Goal: Information Seeking & Learning: Learn about a topic

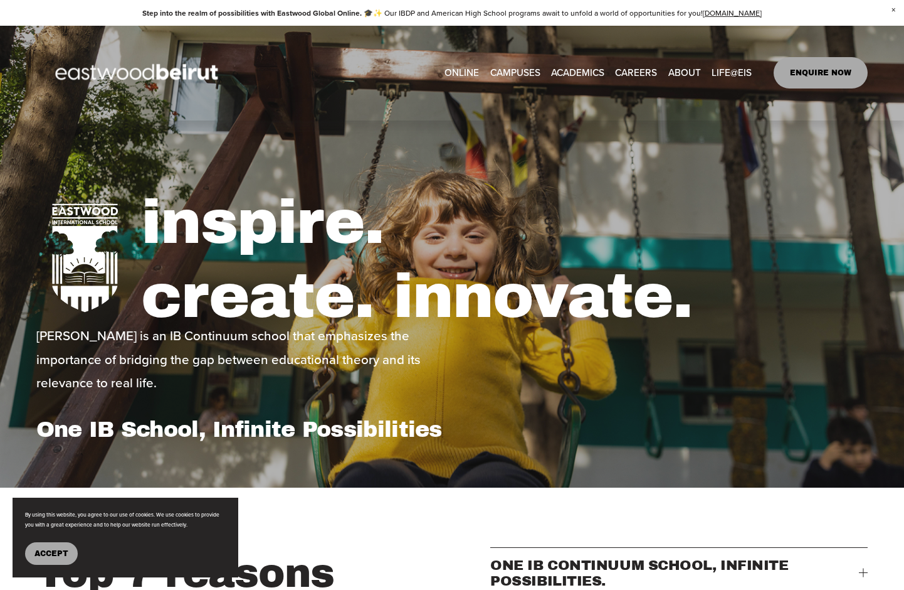
scroll to position [63, 0]
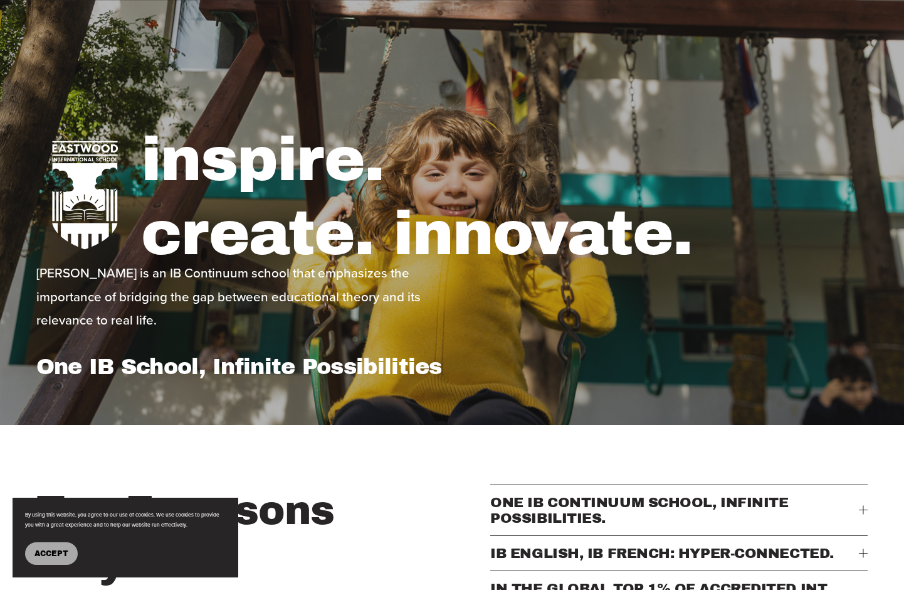
click at [48, 554] on span "Accept" at bounding box center [51, 553] width 34 height 9
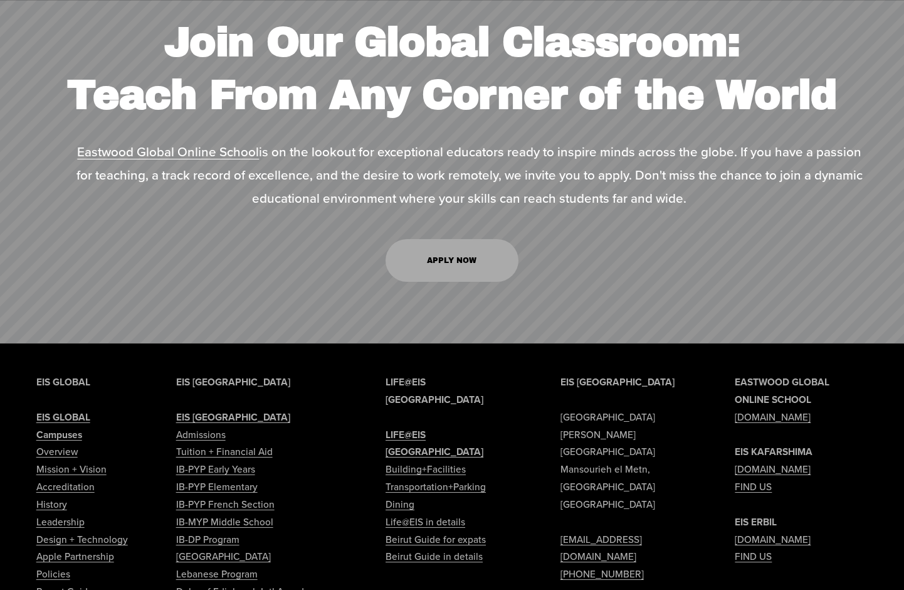
scroll to position [5456, 0]
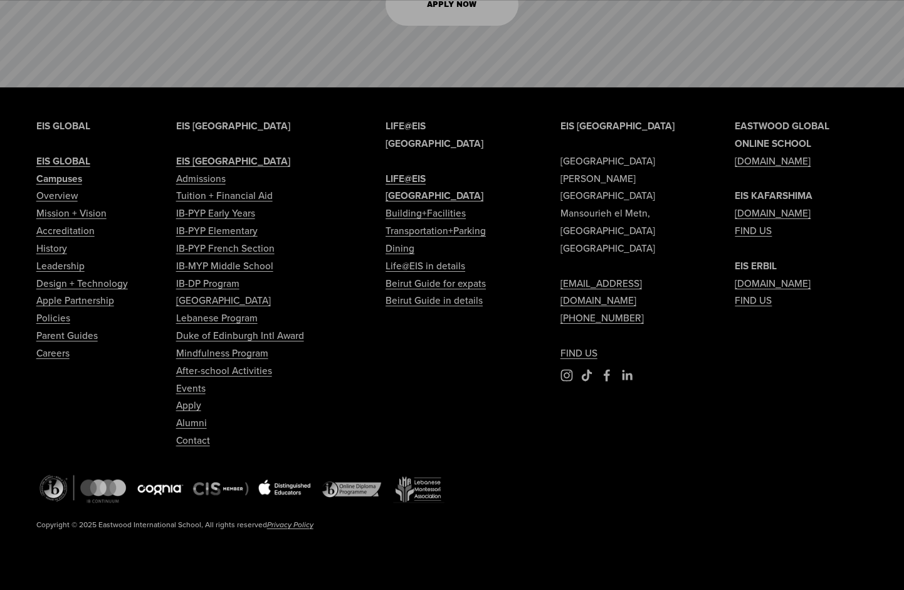
type input "*****"
click at [225, 204] on link "Tuition + Financial Aid" at bounding box center [224, 196] width 97 height 18
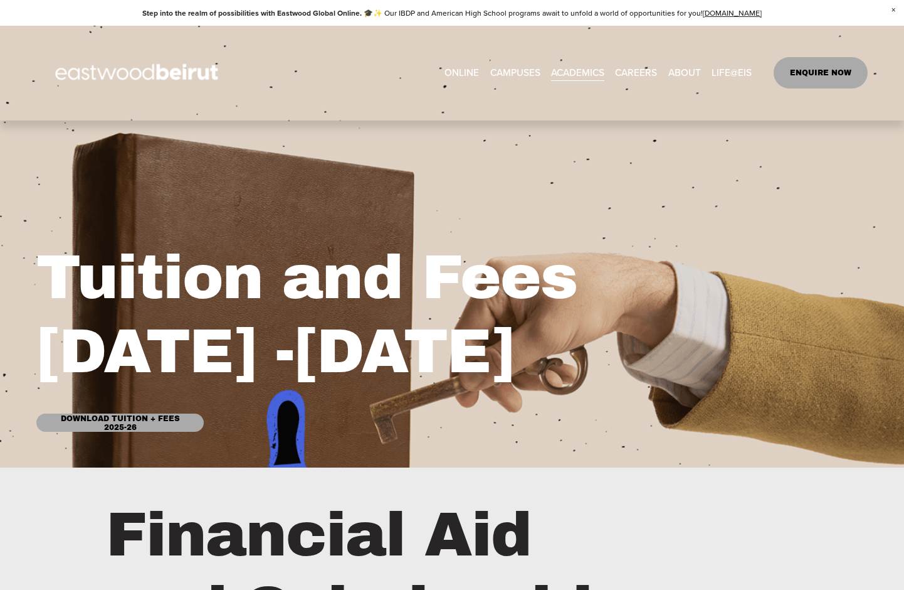
click at [131, 418] on link "Download Tuition + Fees 2025-26" at bounding box center [120, 422] width 168 height 18
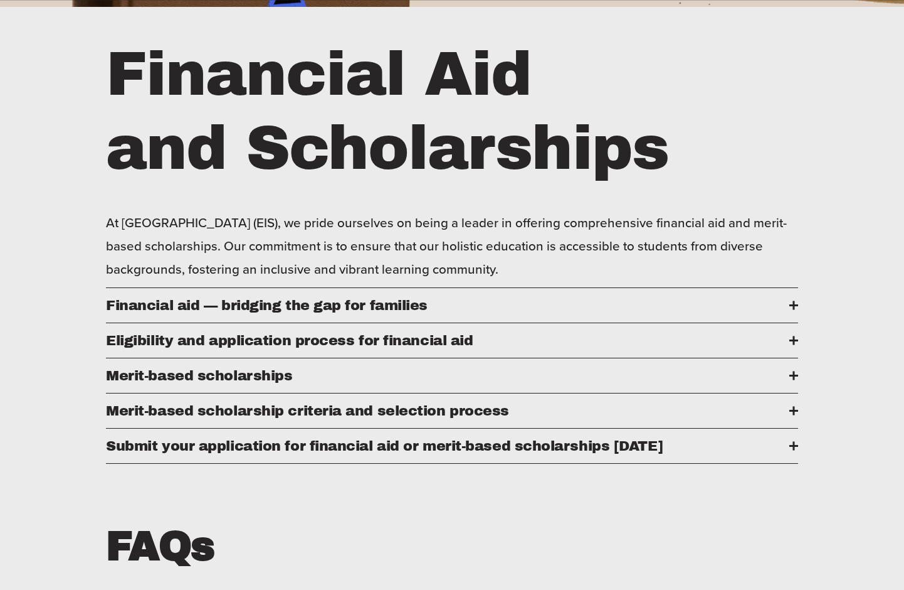
scroll to position [439, 0]
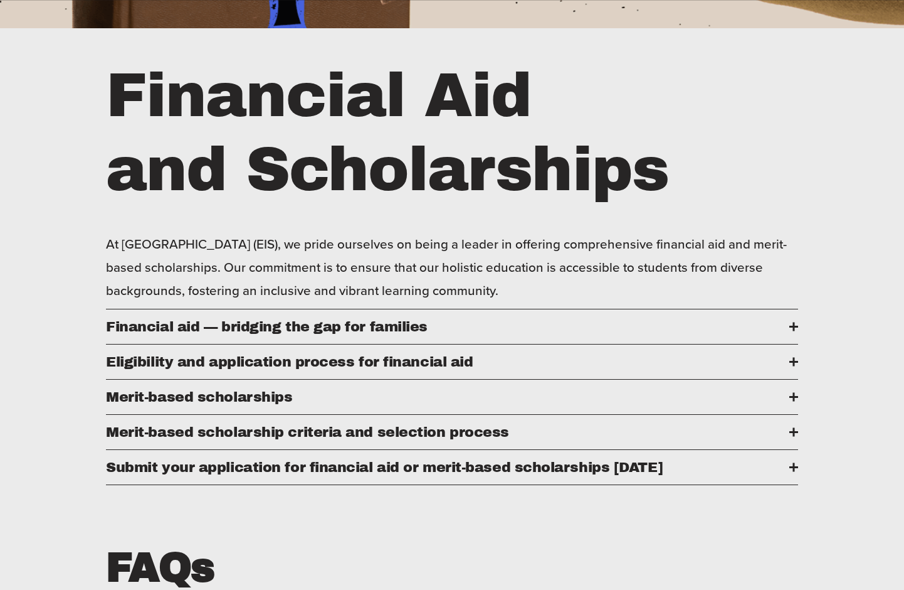
click at [790, 330] on button "Financial aid — bridging the gap for families" at bounding box center [452, 326] width 692 height 34
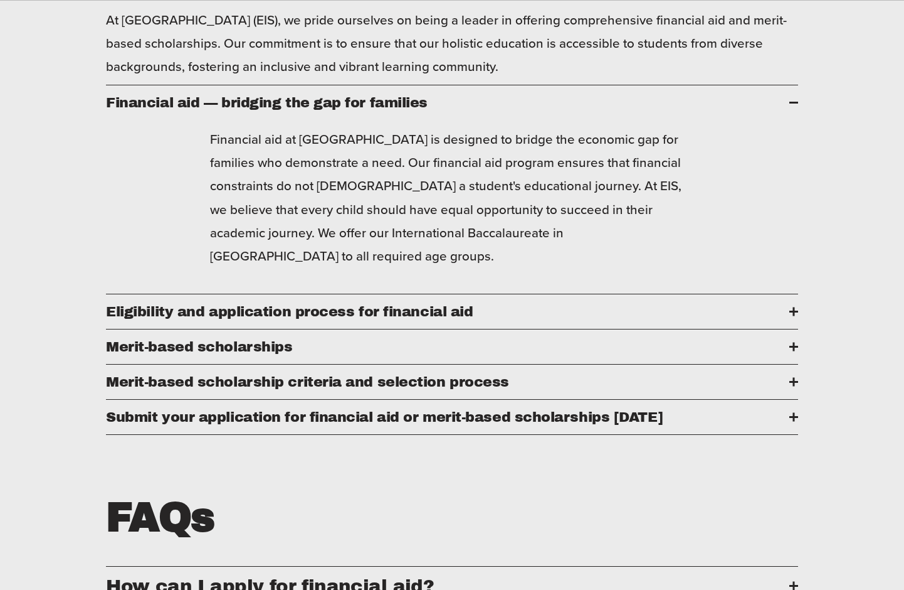
scroll to position [690, 0]
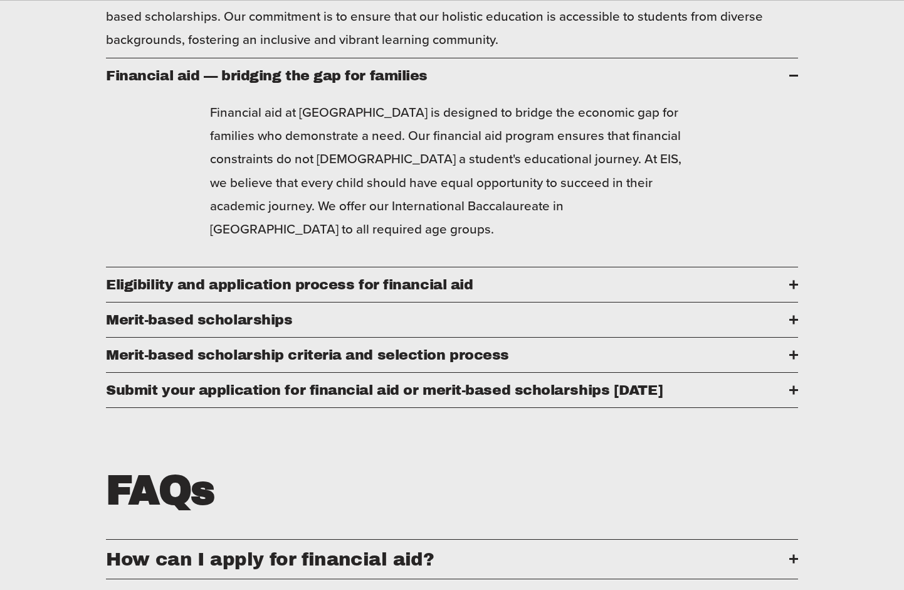
click at [790, 285] on div at bounding box center [794, 284] width 9 height 2
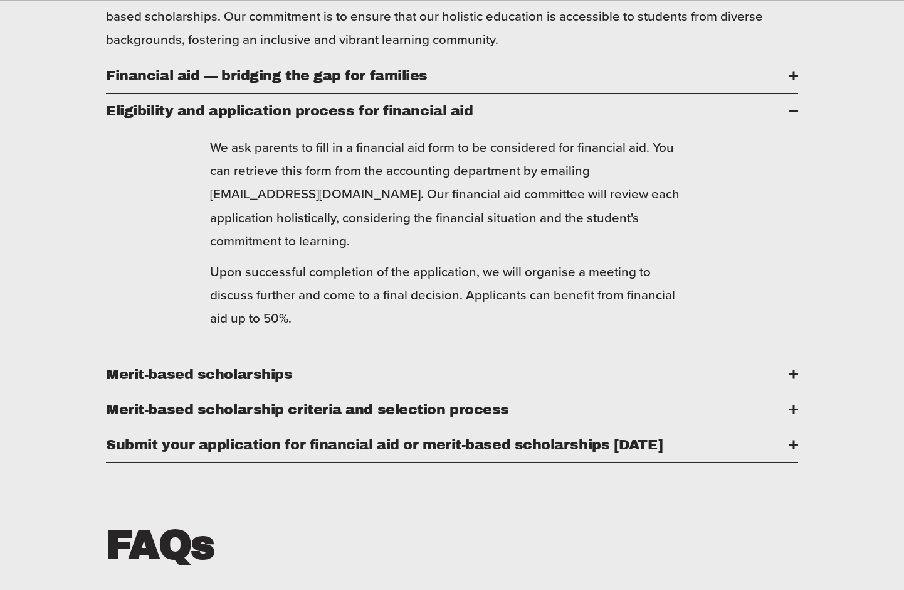
click at [788, 382] on span "Merit-based scholarships" at bounding box center [448, 374] width 684 height 16
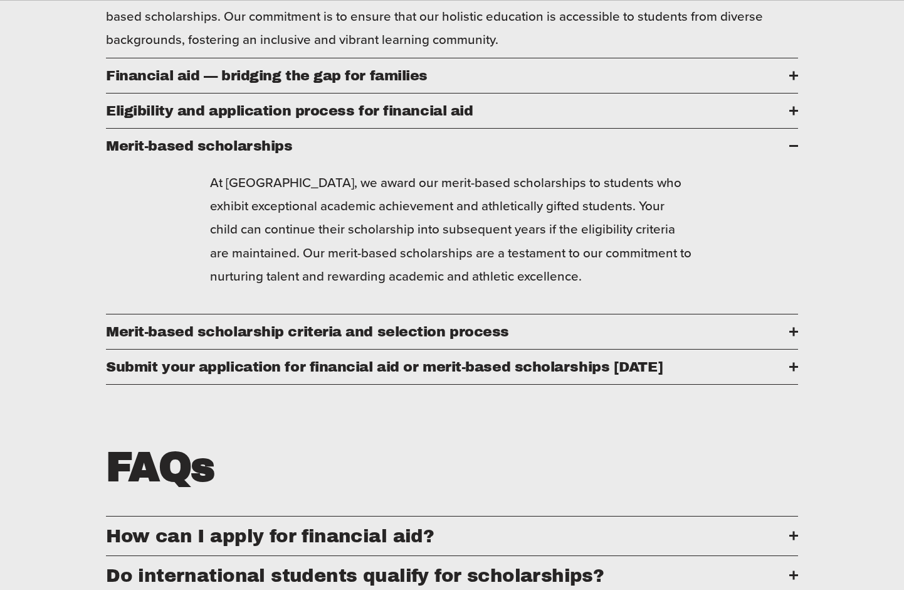
click at [793, 336] on div at bounding box center [794, 331] width 2 height 9
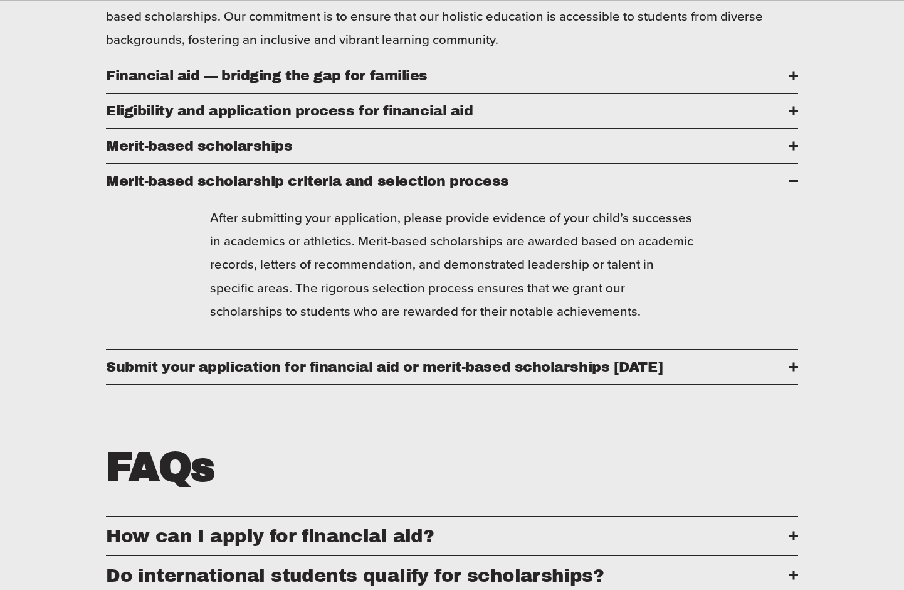
click at [794, 371] on div at bounding box center [794, 366] width 2 height 9
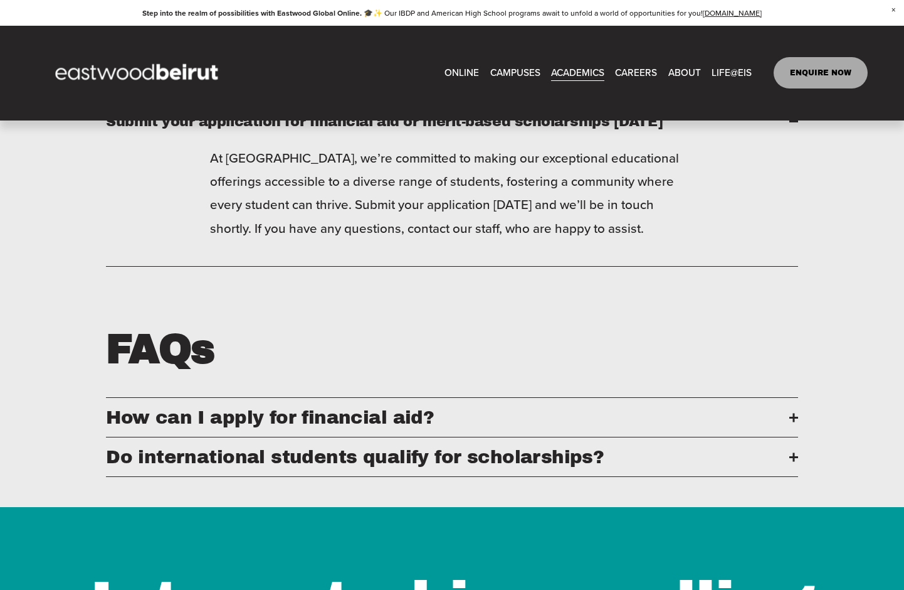
scroll to position [1003, 0]
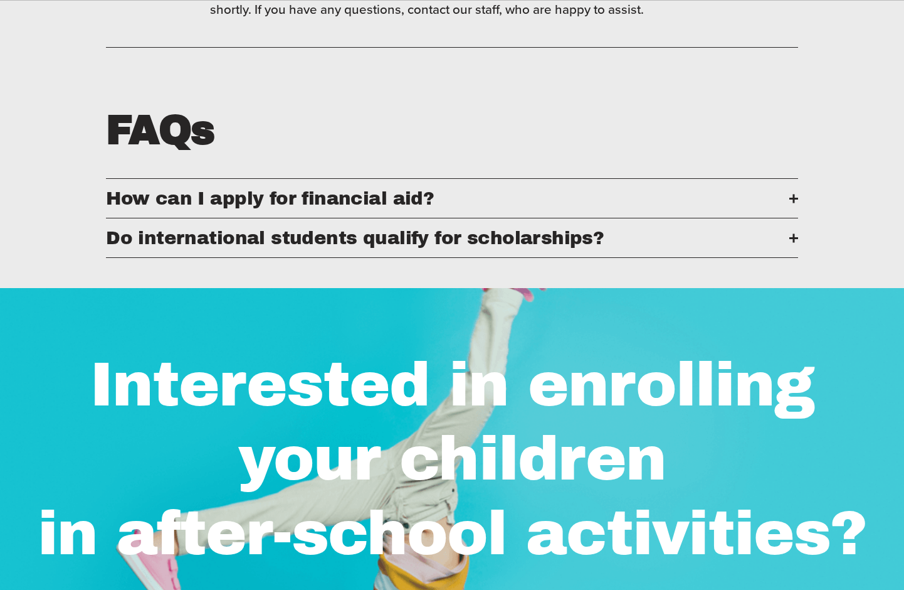
click at [790, 199] on div at bounding box center [794, 199] width 9 height 2
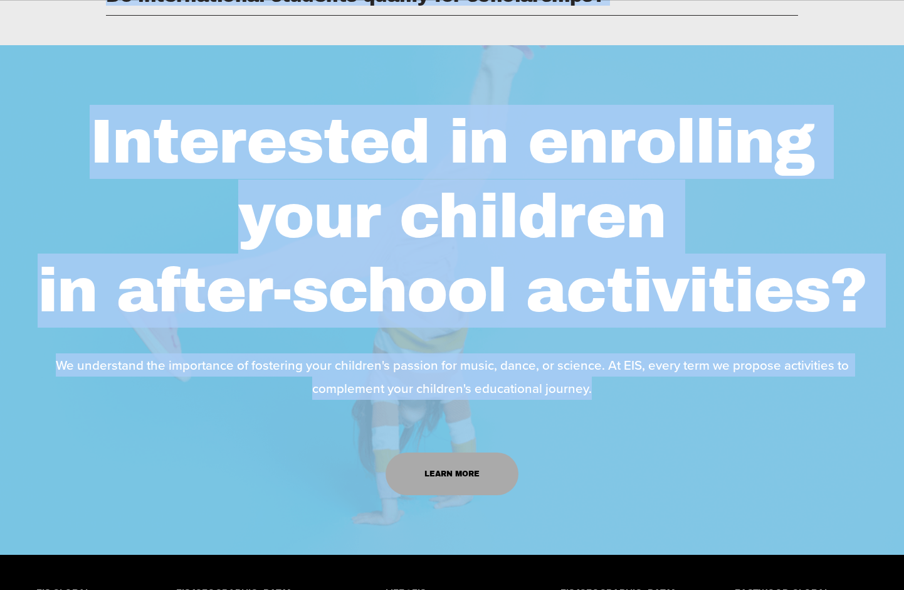
scroll to position [1361, 0]
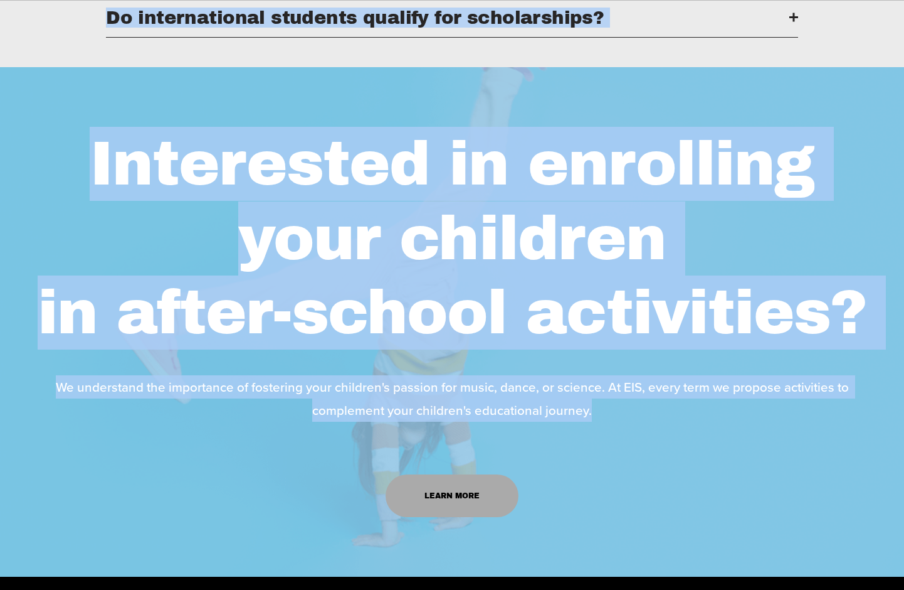
drag, startPoint x: 103, startPoint y: 152, endPoint x: 596, endPoint y: 17, distance: 511.2
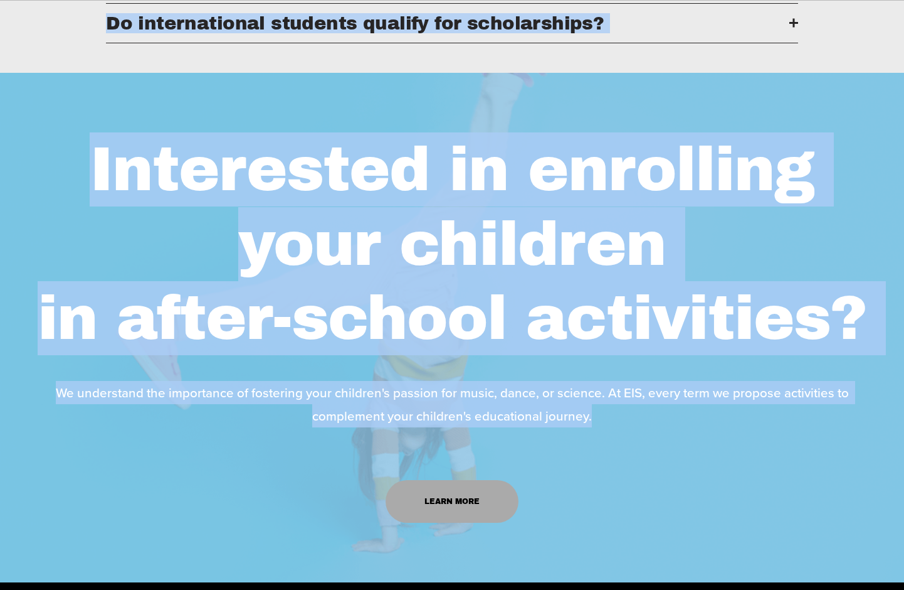
click at [790, 28] on div at bounding box center [794, 23] width 9 height 9
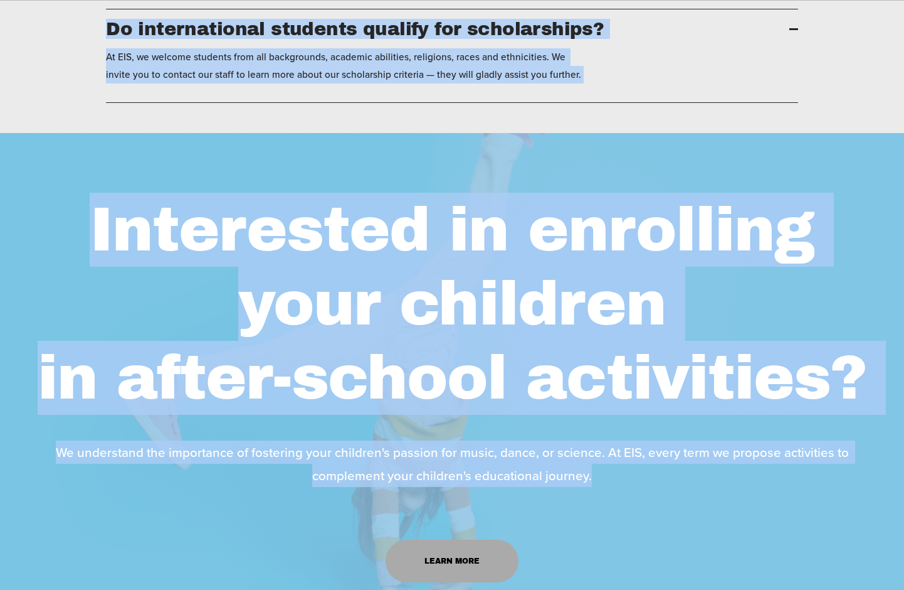
scroll to position [1056, 0]
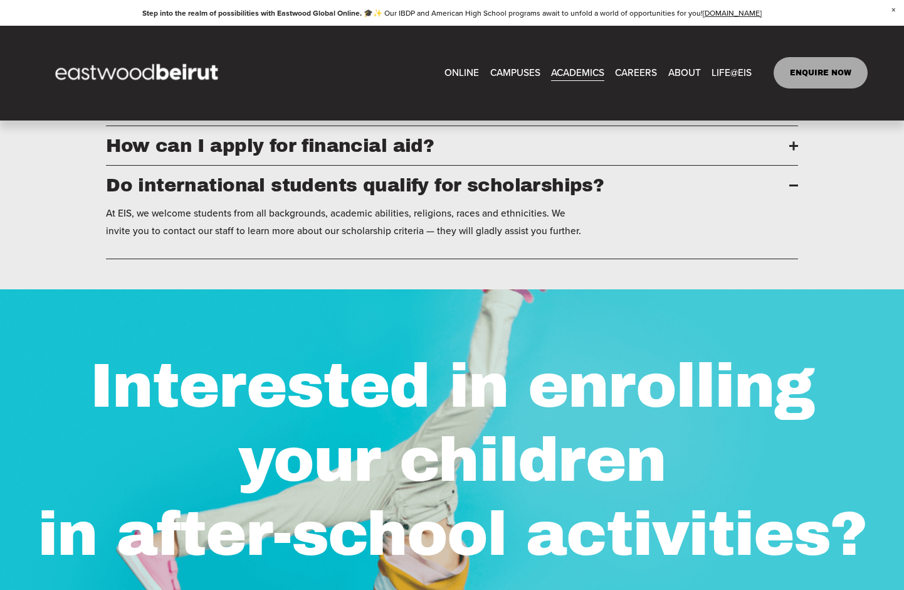
click at [553, 240] on p "At EIS, we welcome students from all backgrounds, academic abilities, religions…" at bounding box center [348, 221] width 485 height 35
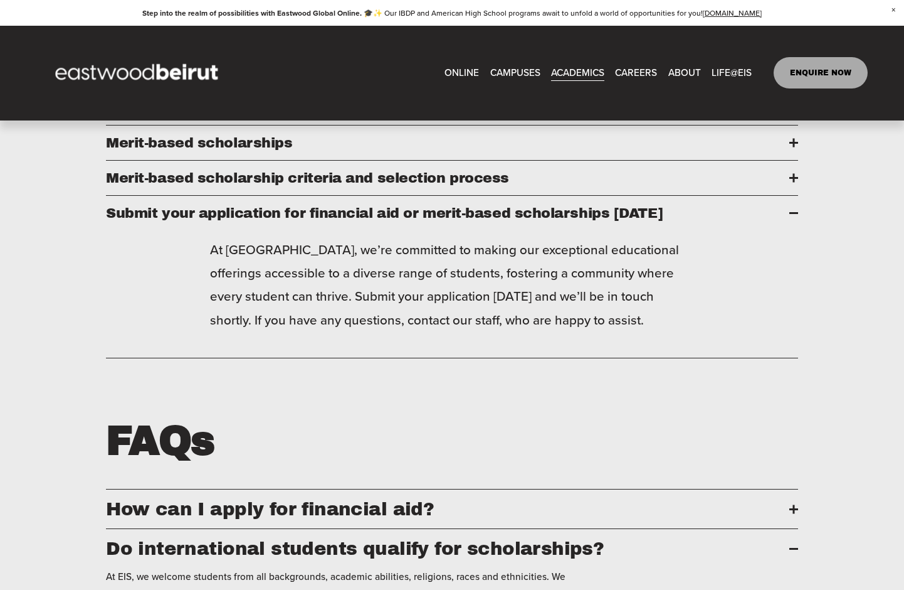
scroll to position [684, 0]
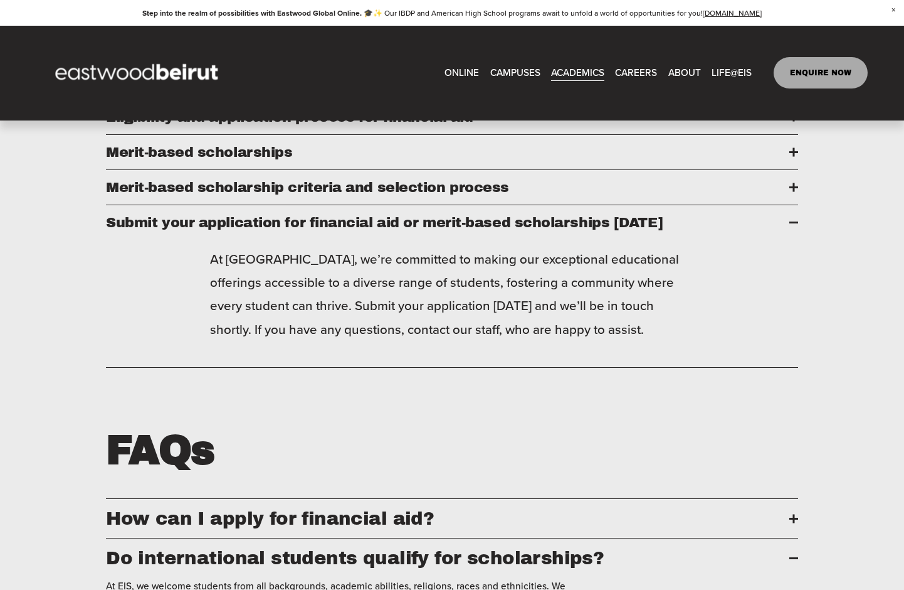
drag, startPoint x: 551, startPoint y: 287, endPoint x: 99, endPoint y: 131, distance: 477.6
click at [98, 129] on div "Financial Aid and Scholarships At Eastwood International School (EIS), we pride…" at bounding box center [452, 223] width 904 height 818
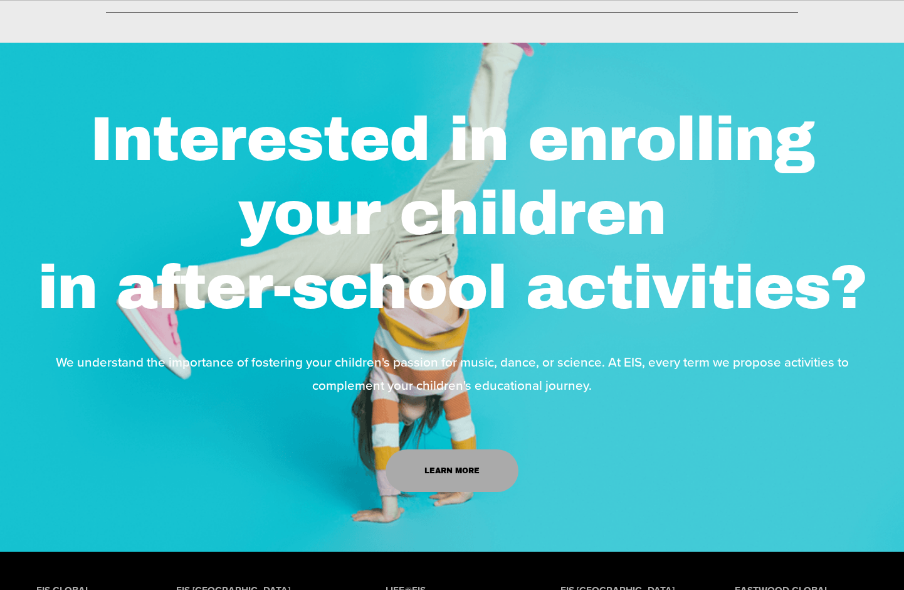
scroll to position [1113, 0]
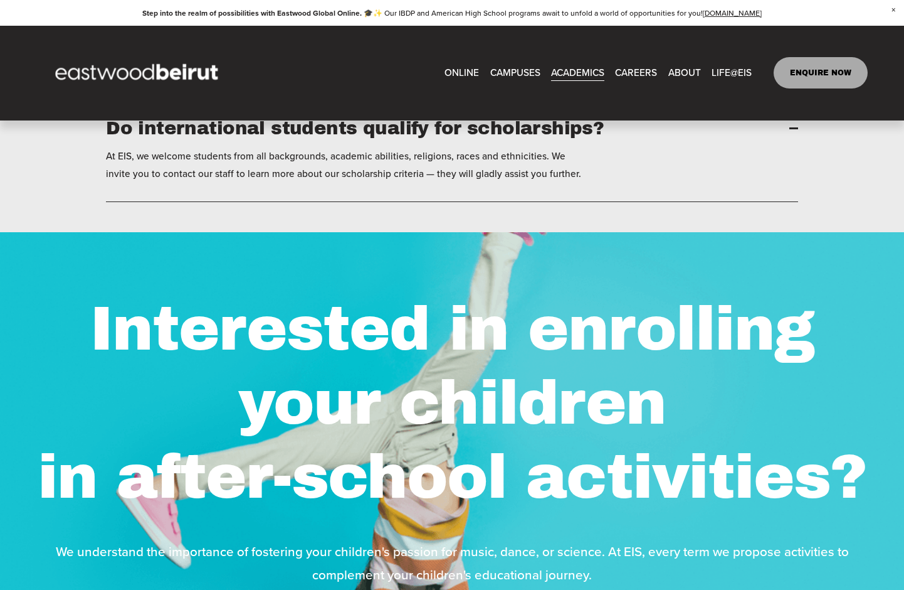
drag, startPoint x: 116, startPoint y: 172, endPoint x: 521, endPoint y: 235, distance: 409.3
copy div "Financial Aid and Scholarships At Eastwood International School (EIS), we pride…"
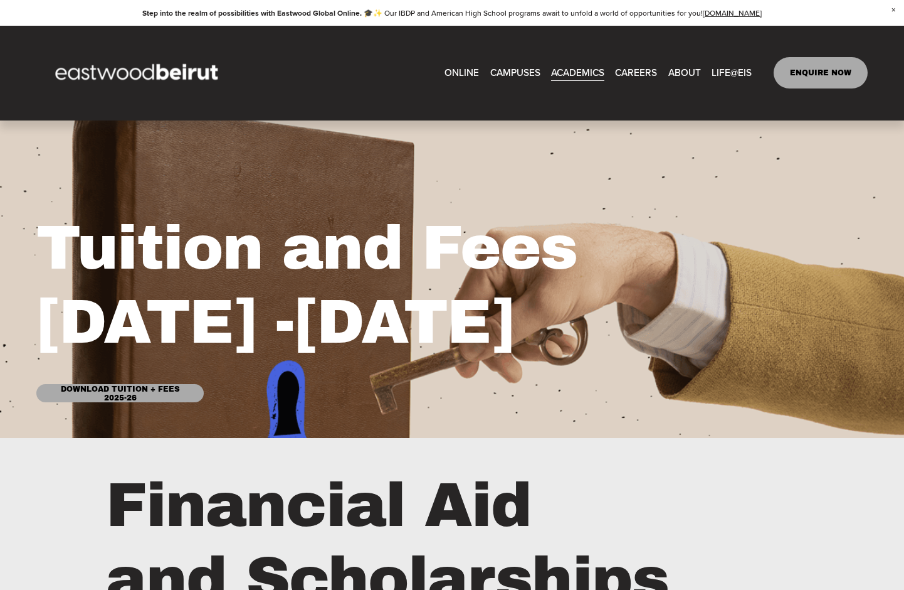
scroll to position [0, 0]
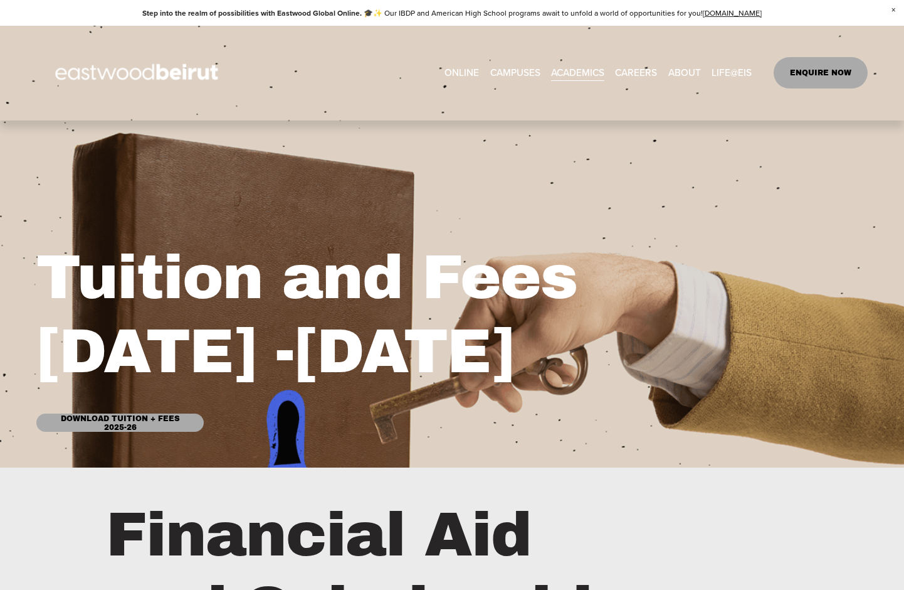
click at [251, 505] on h1 "Financial Aid and Scholarships" at bounding box center [434, 571] width 657 height 148
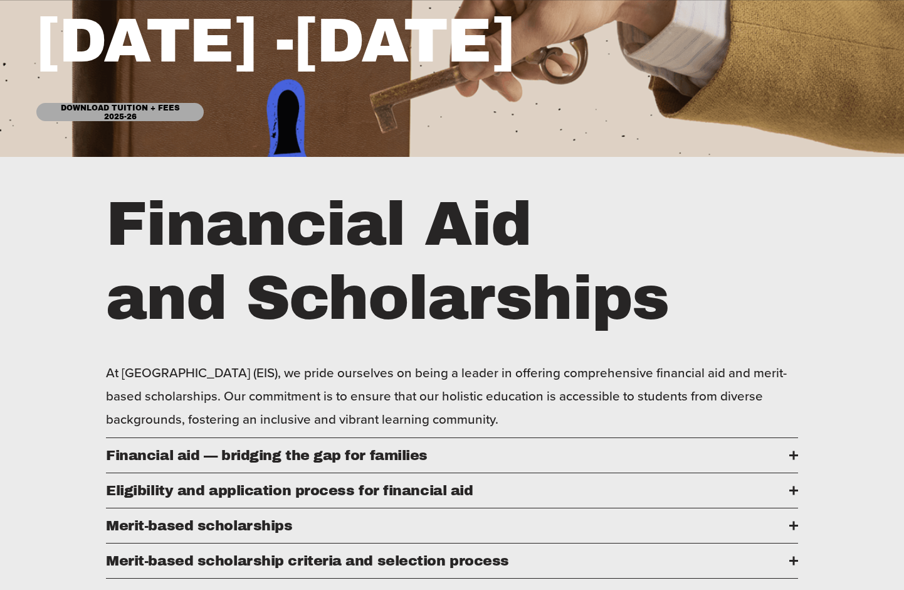
scroll to position [314, 0]
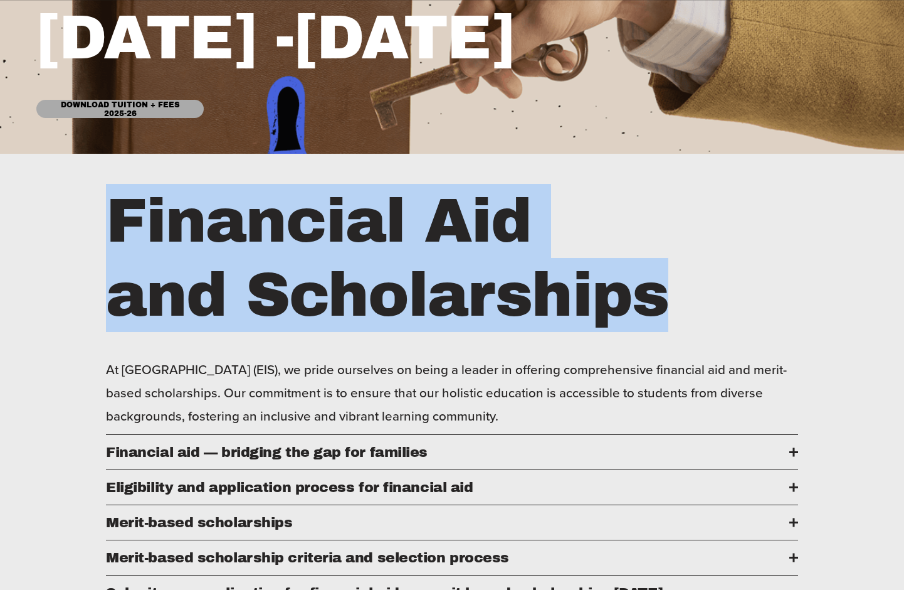
drag, startPoint x: 115, startPoint y: 226, endPoint x: 696, endPoint y: 292, distance: 584.4
click at [697, 291] on h1 "Financial Aid and Scholarships" at bounding box center [434, 258] width 657 height 148
copy h1 "Financial Aid and Scholarships"
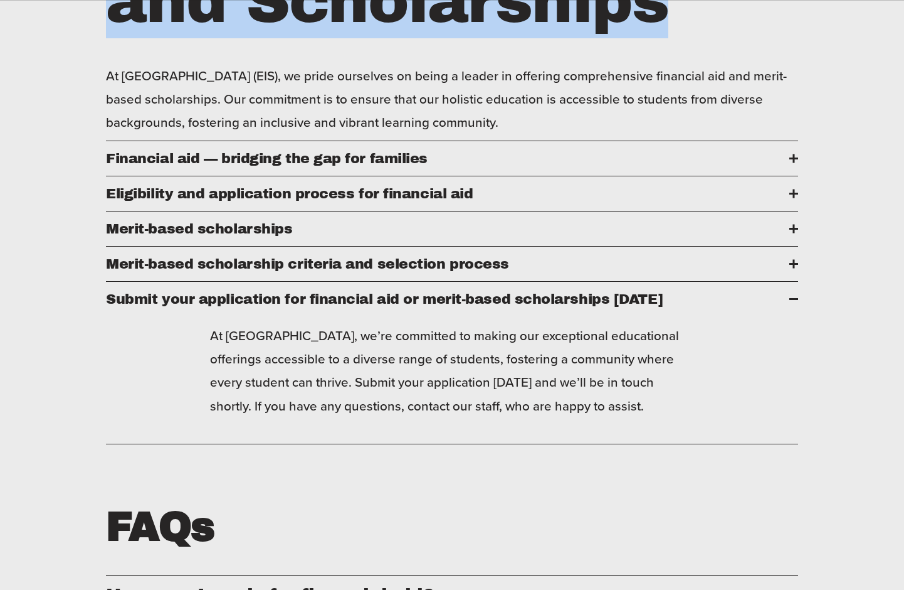
scroll to position [627, 0]
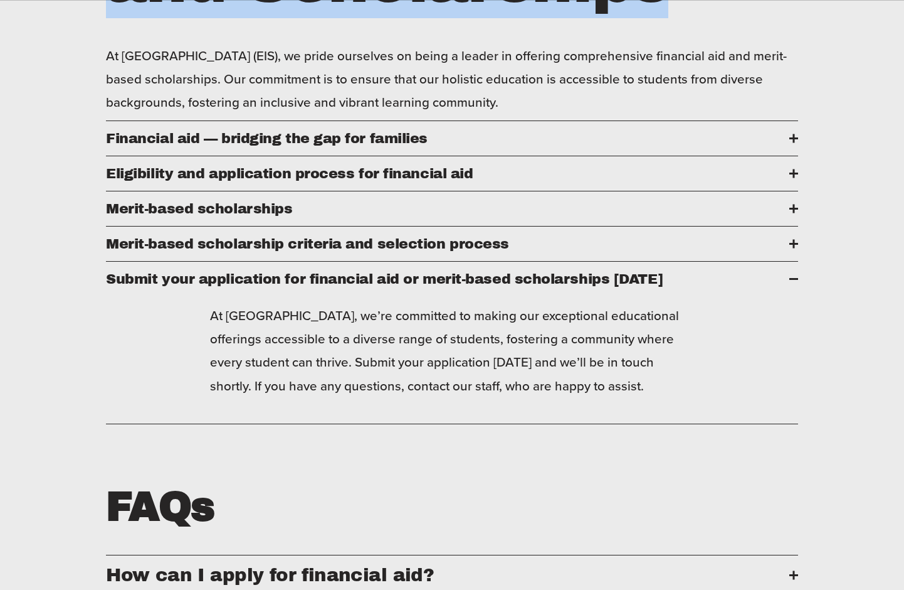
click at [793, 143] on div at bounding box center [794, 138] width 2 height 9
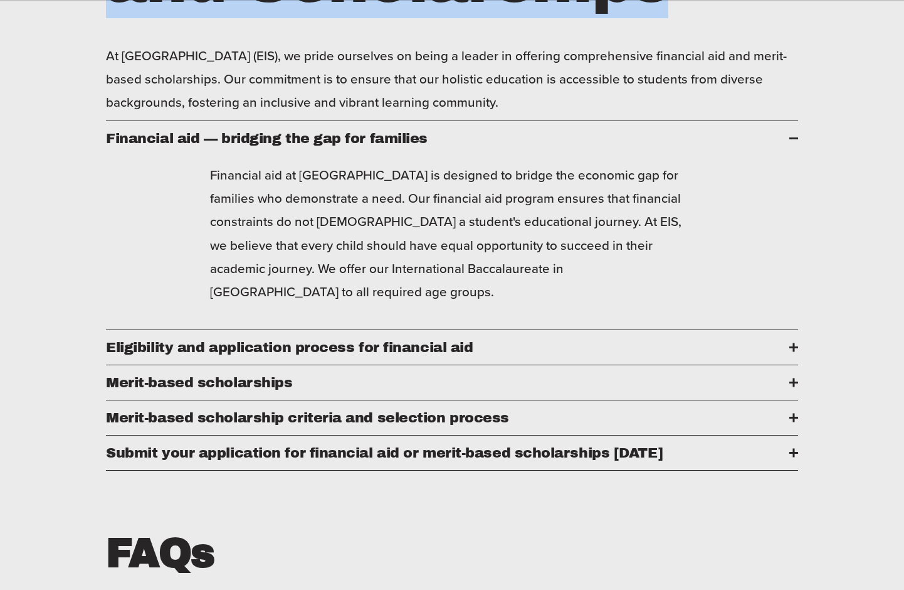
click at [790, 352] on div at bounding box center [794, 347] width 9 height 9
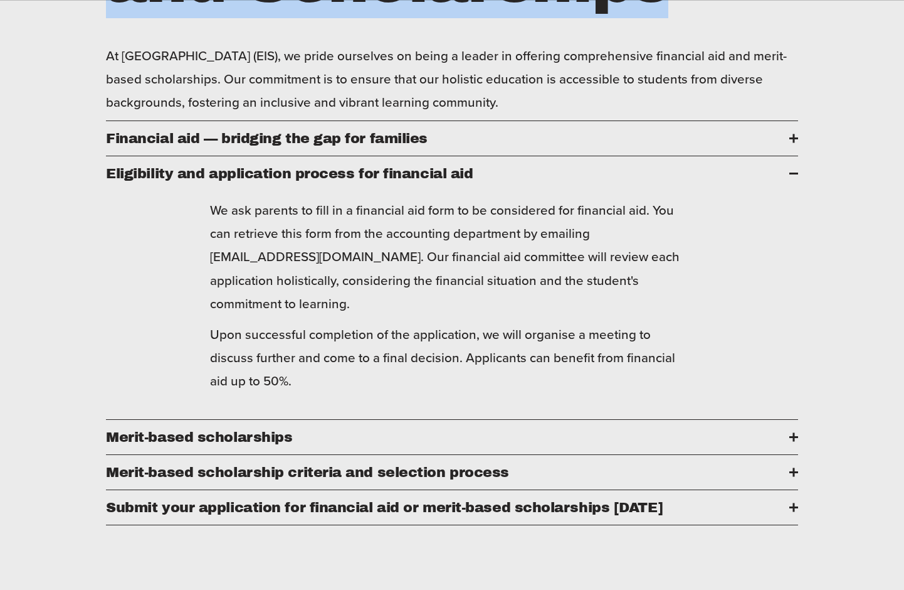
click at [791, 441] on div at bounding box center [794, 436] width 9 height 9
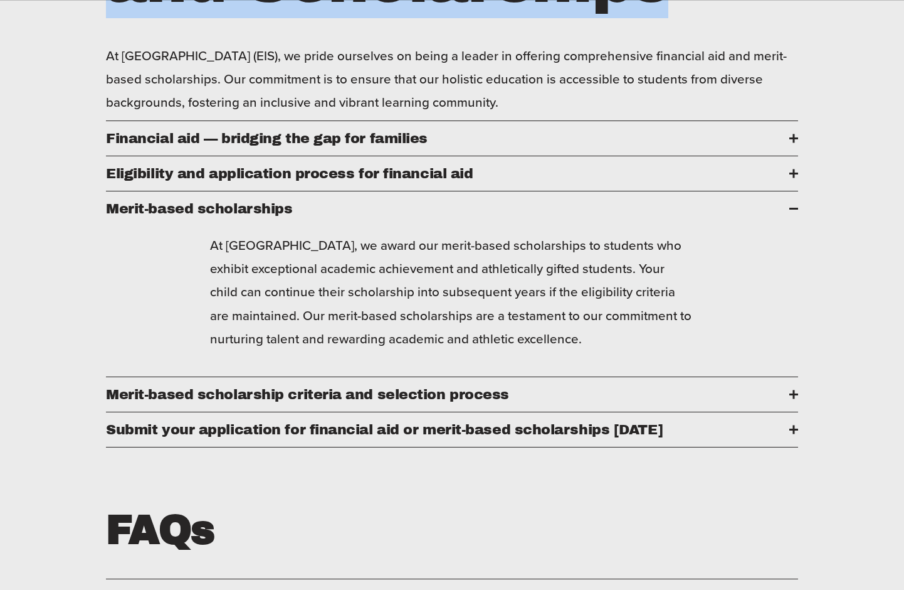
click at [796, 399] on div at bounding box center [794, 394] width 9 height 9
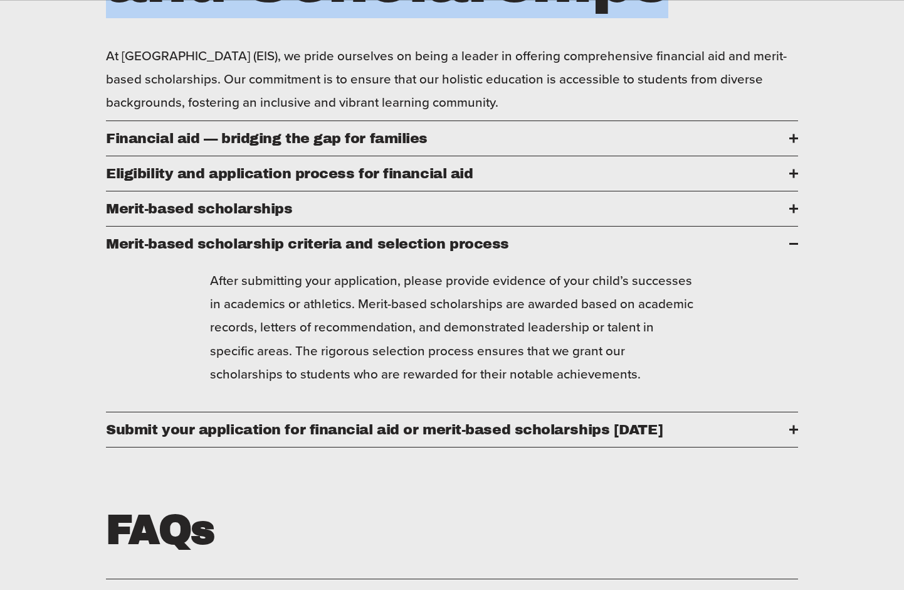
click at [793, 434] on div at bounding box center [794, 429] width 2 height 9
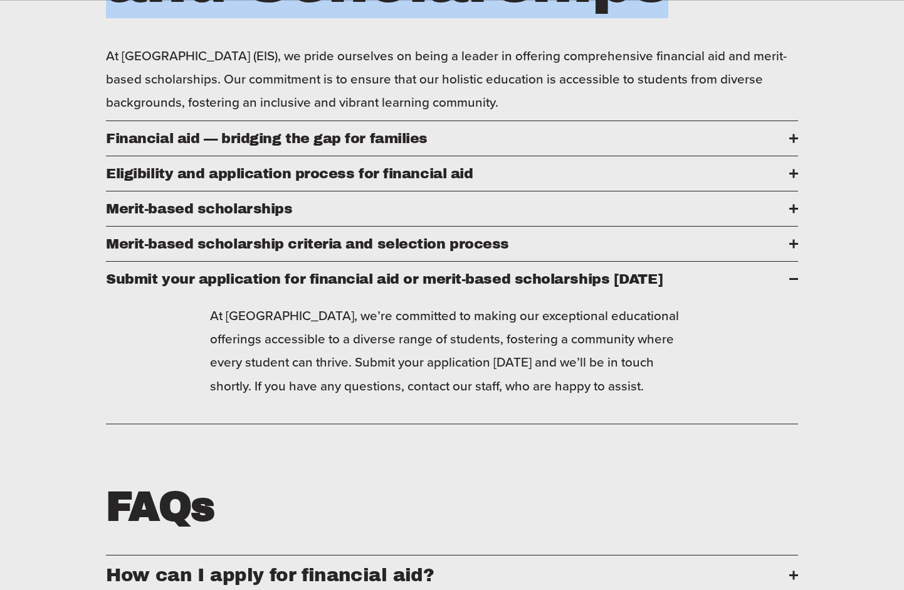
click at [793, 142] on button "Financial aid — bridging the gap for families" at bounding box center [452, 138] width 692 height 34
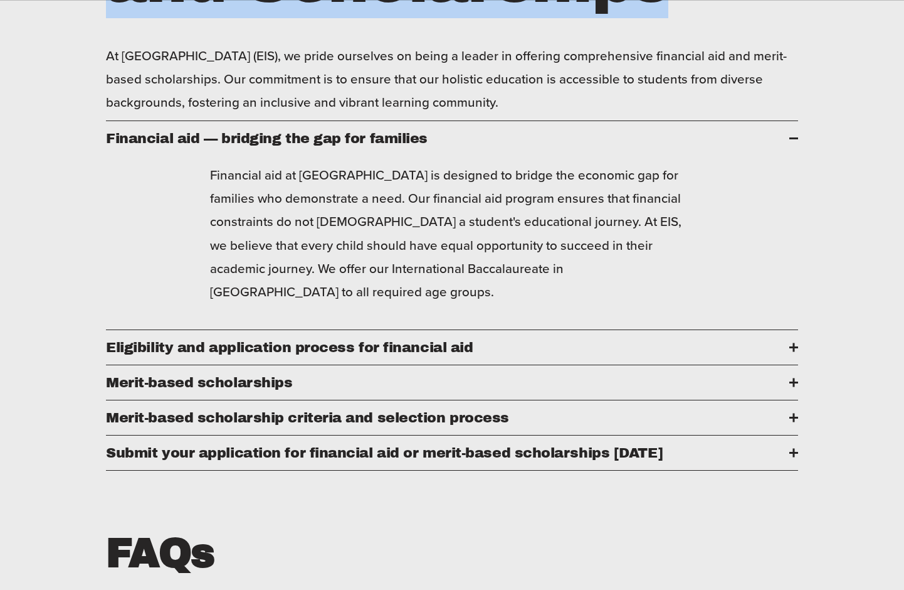
click at [796, 352] on div at bounding box center [794, 347] width 9 height 9
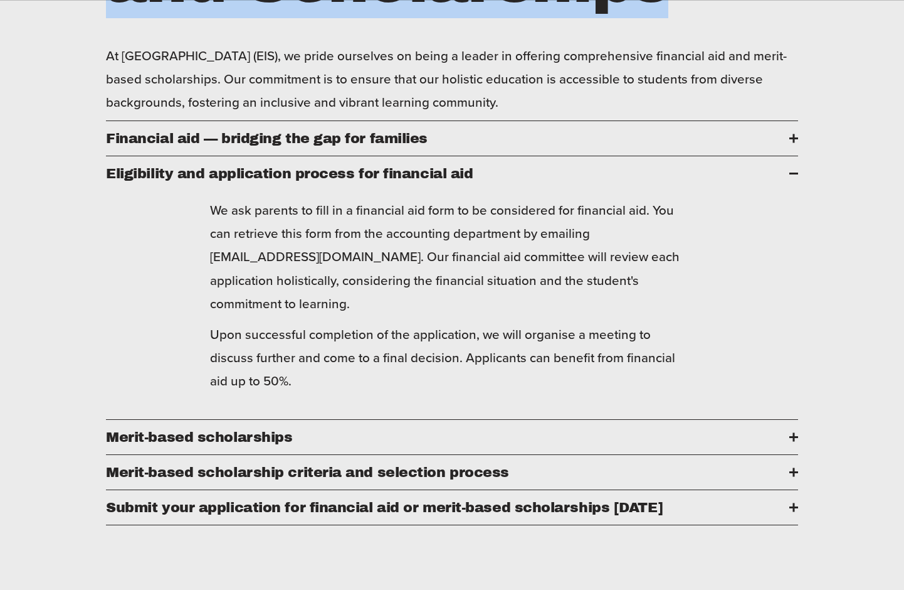
click at [791, 143] on div at bounding box center [794, 138] width 9 height 9
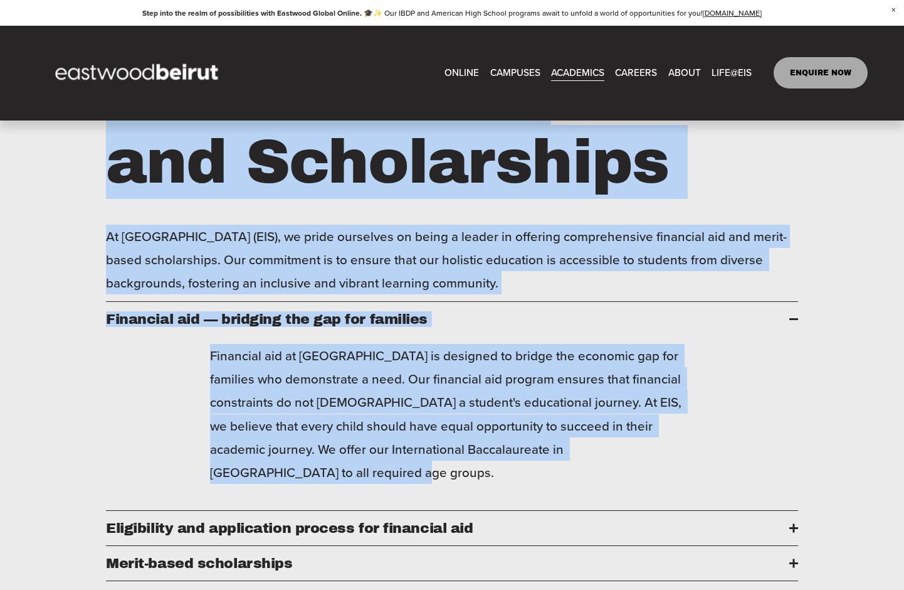
scroll to position [409, 0]
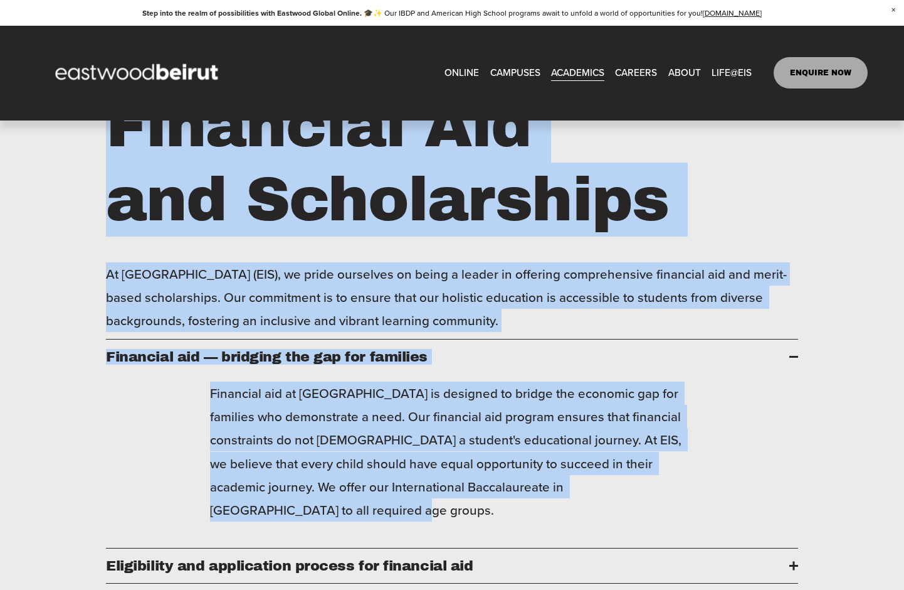
drag, startPoint x: 257, startPoint y: 303, endPoint x: 113, endPoint y: 123, distance: 230.7
click at [113, 123] on div "Financial Aid and Scholarships At Eastwood International School (EIS), we pride…" at bounding box center [452, 520] width 904 height 864
copy div "Financial Aid and Scholarships At Eastwood International School (EIS), we pride…"
click at [25, 297] on div "Financial Aid and Scholarships At Eastwood International School (EIS), we pride…" at bounding box center [452, 520] width 904 height 864
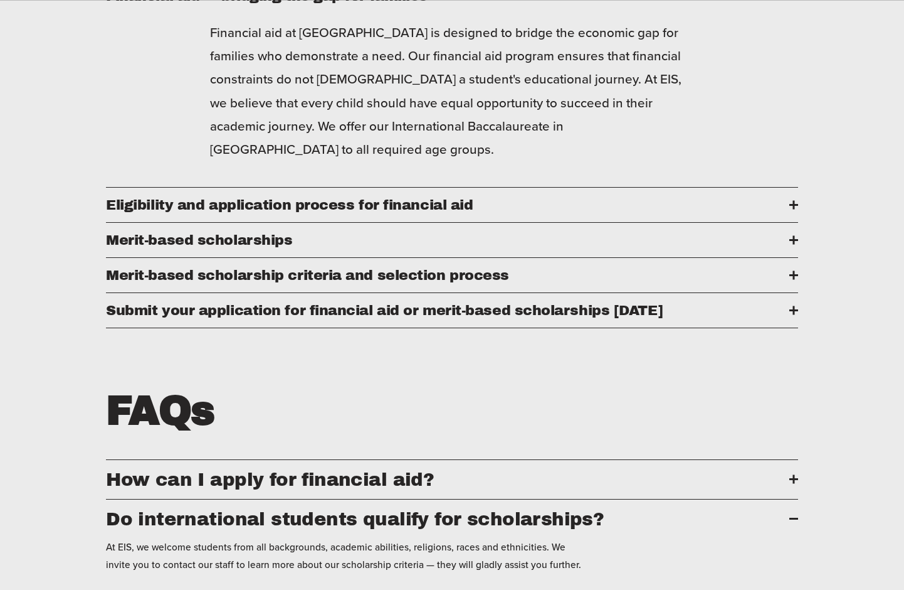
scroll to position [785, 0]
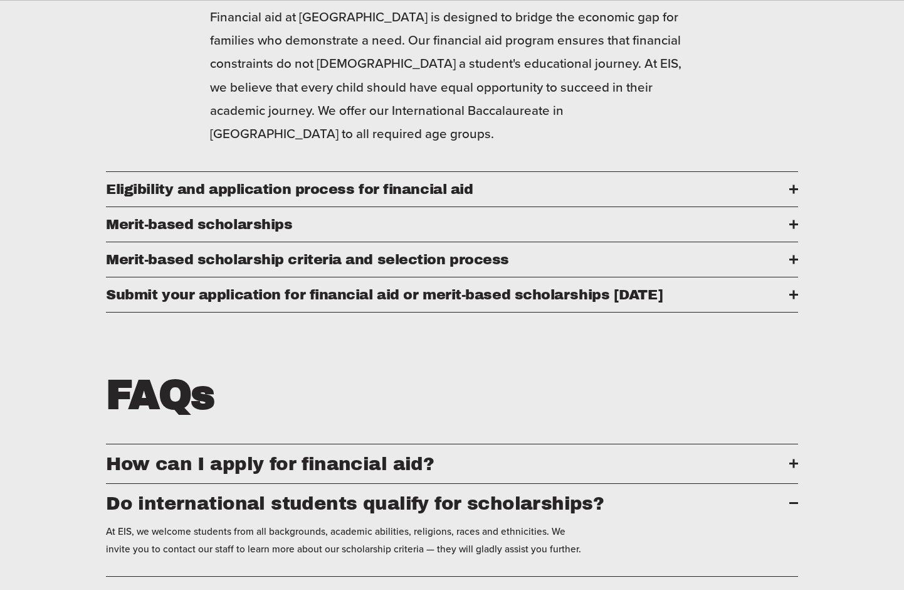
click at [791, 190] on div at bounding box center [794, 189] width 9 height 2
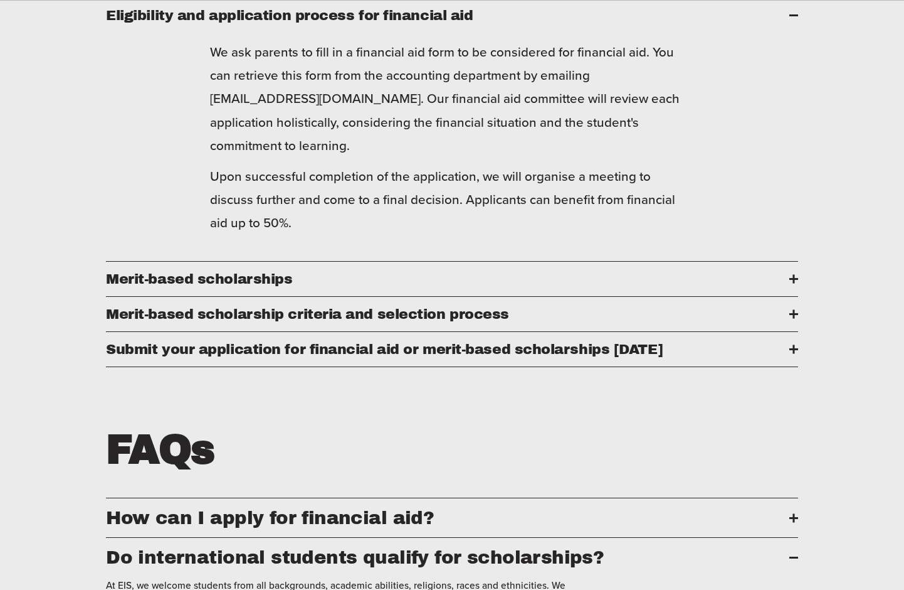
drag, startPoint x: 103, startPoint y: 24, endPoint x: 326, endPoint y: 240, distance: 310.5
click at [326, 240] on div "Financial Aid and Scholarships At Eastwood International School (EIS), we pride…" at bounding box center [452, 171] width 904 height 919
copy li "Eligibility and application process for financial aid We ask parents to fill in…"
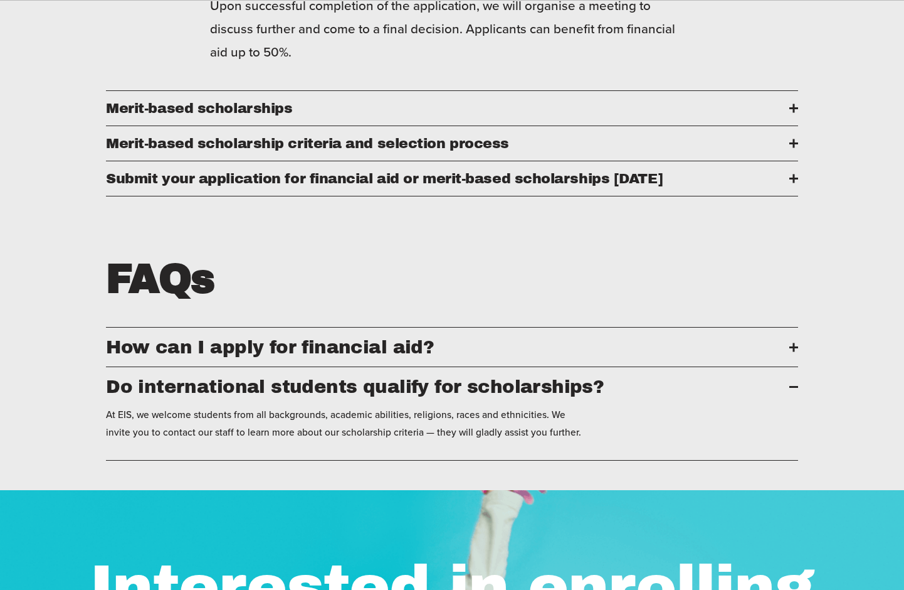
scroll to position [973, 0]
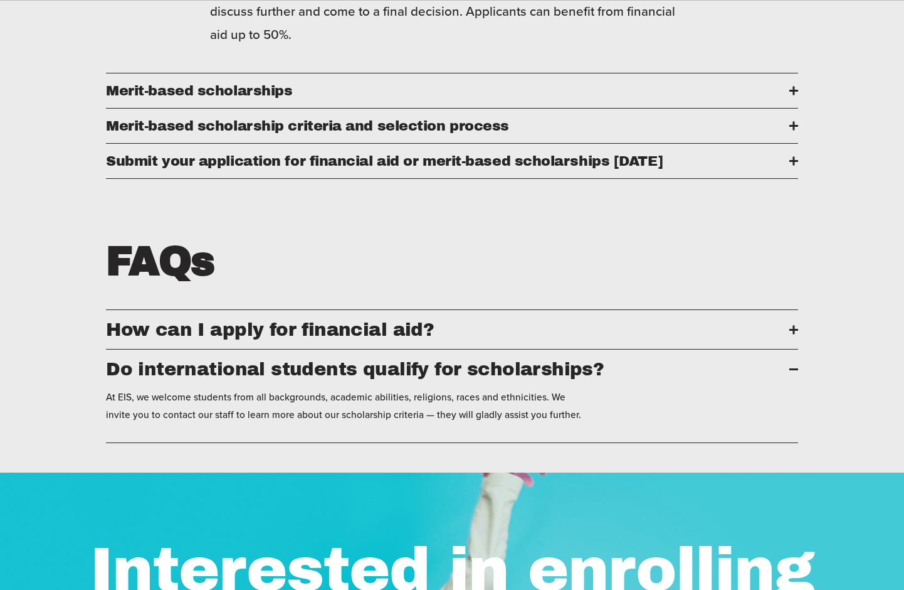
click at [794, 95] on div at bounding box center [794, 90] width 2 height 9
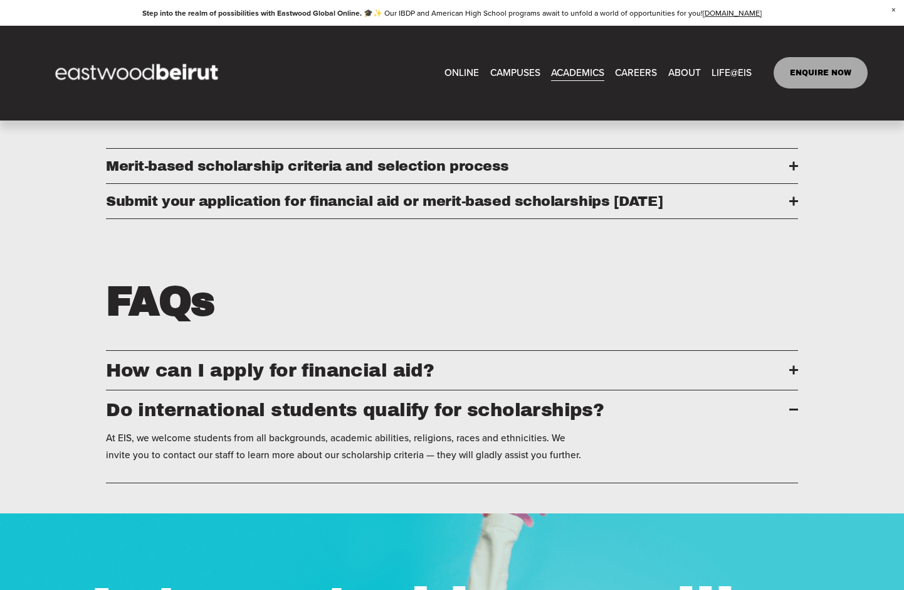
scroll to position [597, 0]
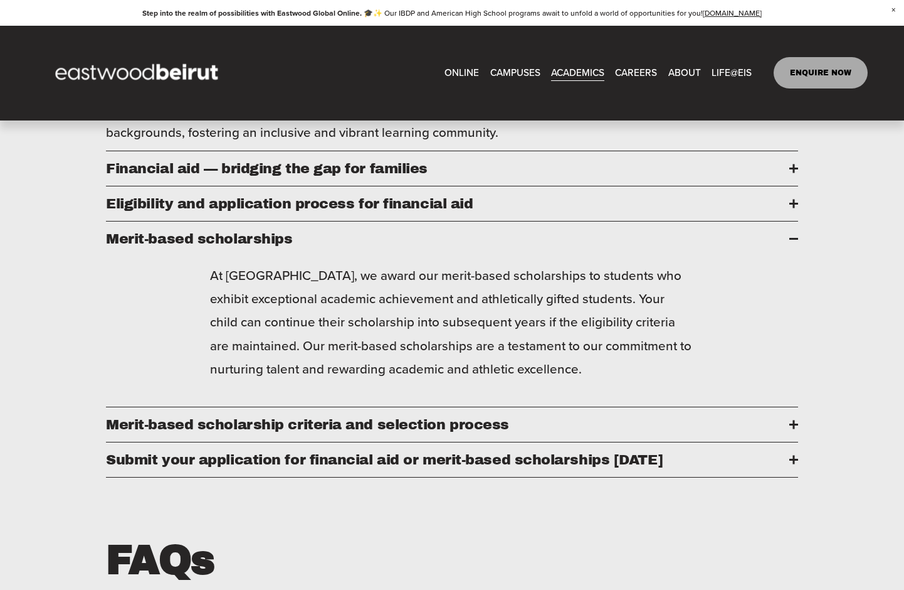
drag, startPoint x: 104, startPoint y: 248, endPoint x: 710, endPoint y: 394, distance: 623.2
click at [710, 394] on div "Financial Aid and Scholarships At Eastwood International School (EIS), we pride…" at bounding box center [452, 320] width 904 height 841
copy li "Merit-based scholarships At Eastwood International School, we award our merit-b…"
click at [790, 425] on div at bounding box center [794, 424] width 9 height 2
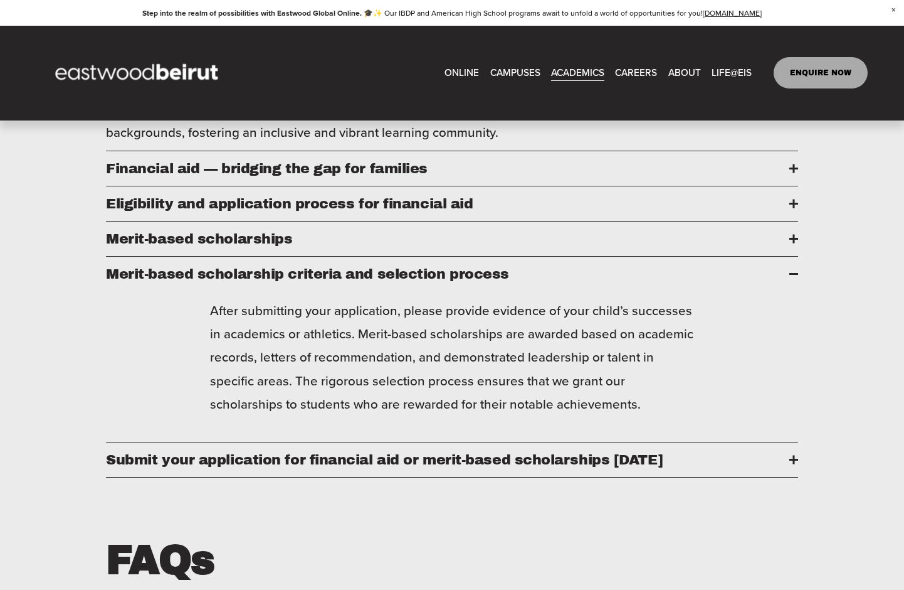
drag, startPoint x: 106, startPoint y: 295, endPoint x: 635, endPoint y: 426, distance: 544.7
click at [634, 426] on li "​​Merit-based scholarship criteria and selection process After submitting your …" at bounding box center [452, 350] width 692 height 186
drag, startPoint x: 485, startPoint y: 394, endPoint x: 87, endPoint y: 286, distance: 413.2
click at [87, 286] on div "Financial Aid and Scholarships At Eastwood International School (EIS), we pride…" at bounding box center [452, 320] width 904 height 841
copy li "​​Merit-based scholarship criteria and selection process After submitting your …"
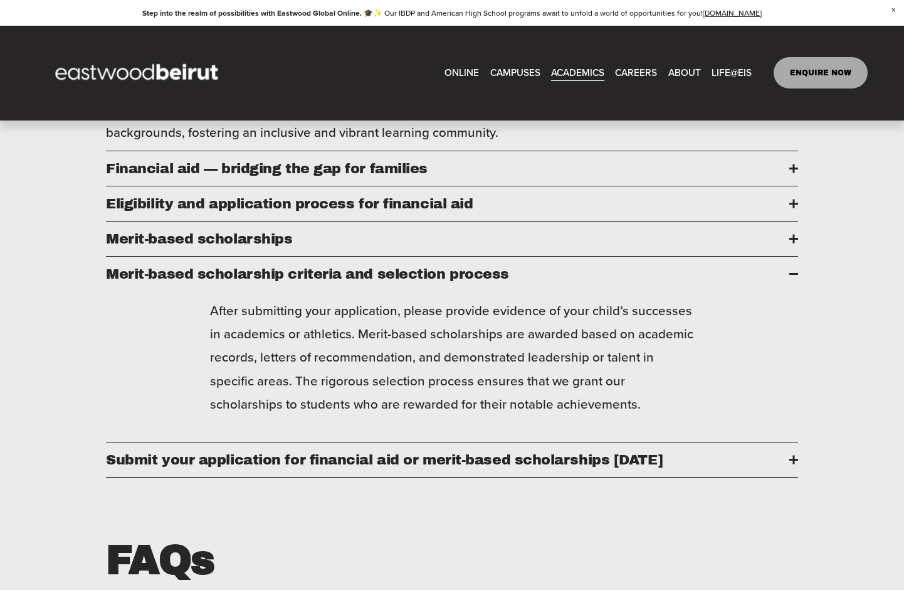
click at [791, 460] on div at bounding box center [794, 459] width 9 height 2
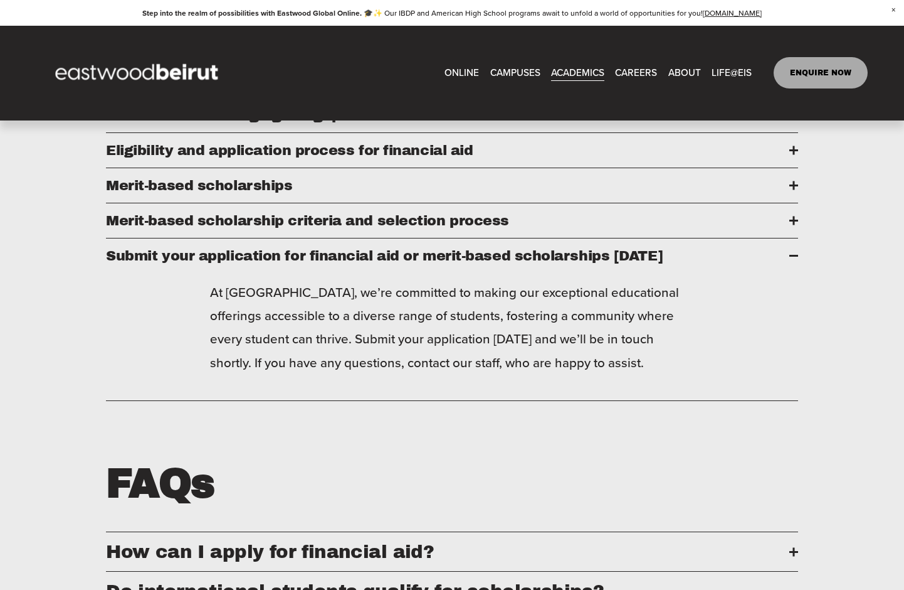
scroll to position [722, 0]
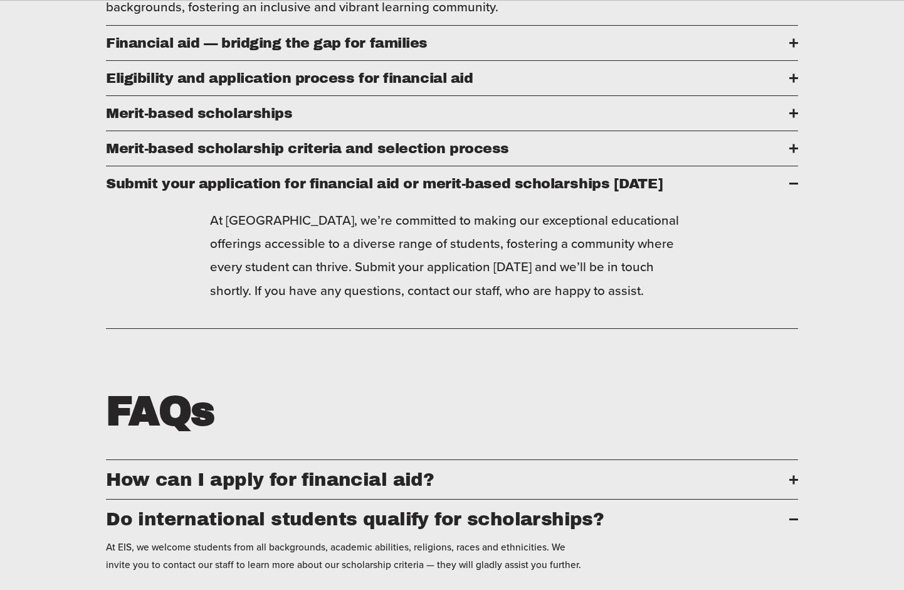
drag, startPoint x: 261, startPoint y: 342, endPoint x: 126, endPoint y: 203, distance: 193.4
click at [92, 206] on div "Financial Aid and Scholarships At Eastwood International School (EIS), we pride…" at bounding box center [452, 184] width 904 height 818
copy li "Submit your application for financial aid or merit-based scholarships today At …"
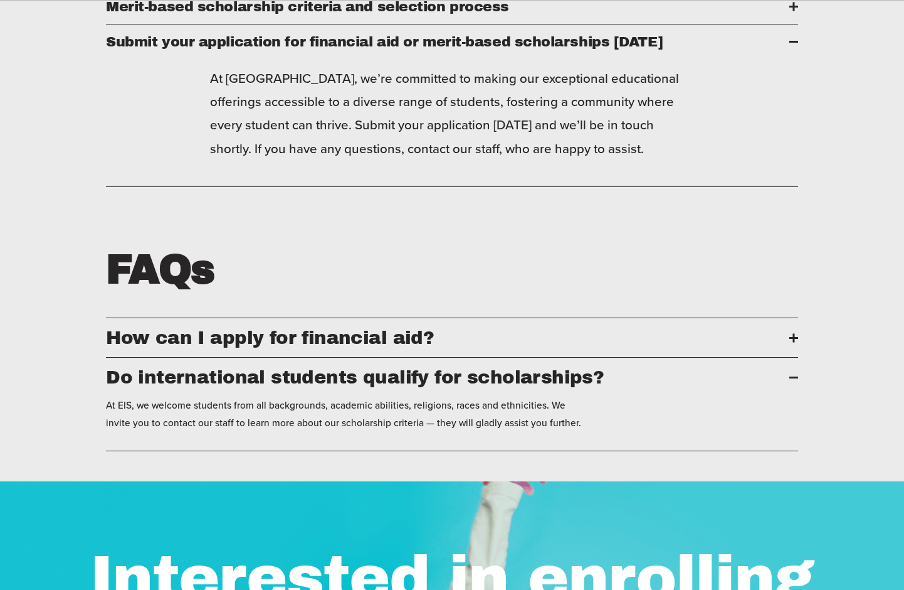
scroll to position [1036, 0]
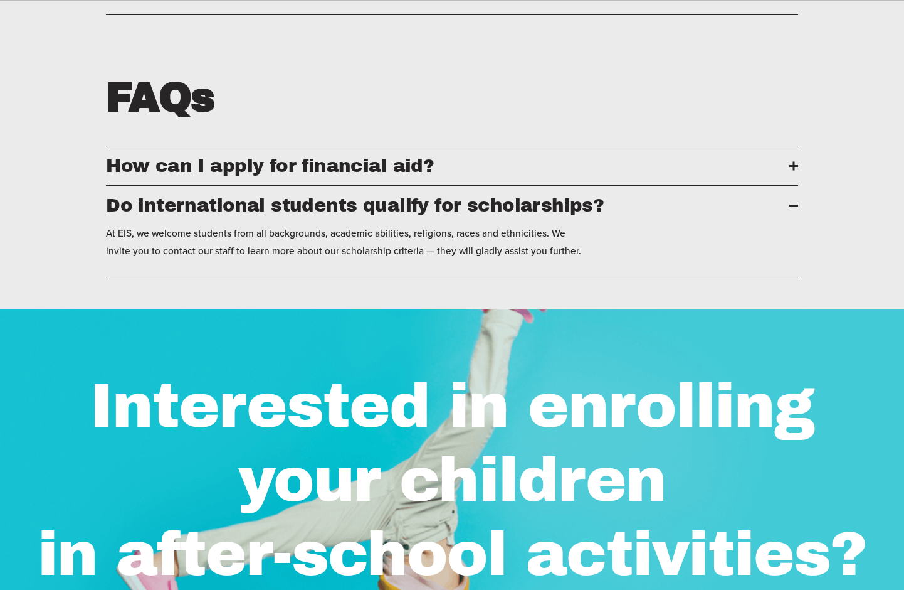
click at [790, 170] on div at bounding box center [794, 165] width 9 height 9
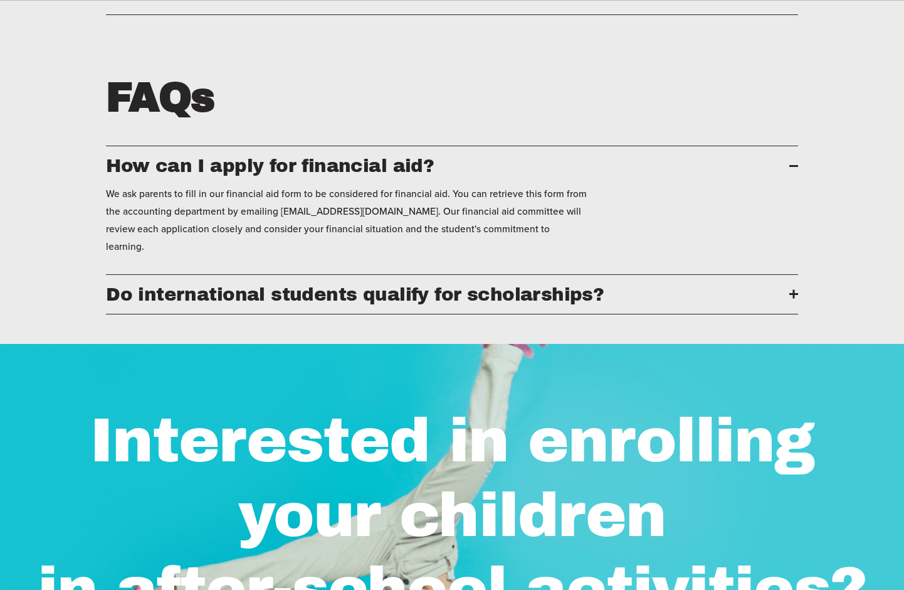
drag, startPoint x: 104, startPoint y: 209, endPoint x: 647, endPoint y: 282, distance: 547.4
copy li "How can I apply for financial aid? We ask parents to fill in our financial aid …"
click at [797, 295] on div at bounding box center [794, 294] width 9 height 2
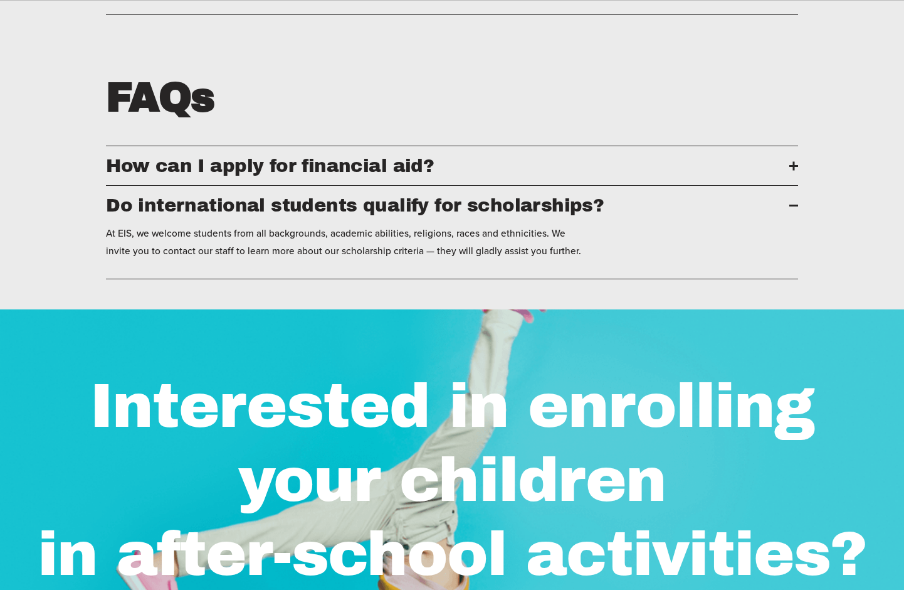
drag, startPoint x: 561, startPoint y: 306, endPoint x: 106, endPoint y: 264, distance: 456.6
click at [106, 264] on li "Do international students qualify for scholarships? At EIS, we welcome students…" at bounding box center [452, 232] width 692 height 93
copy li "Do international students qualify for scholarships? At EIS, we welcome students…"
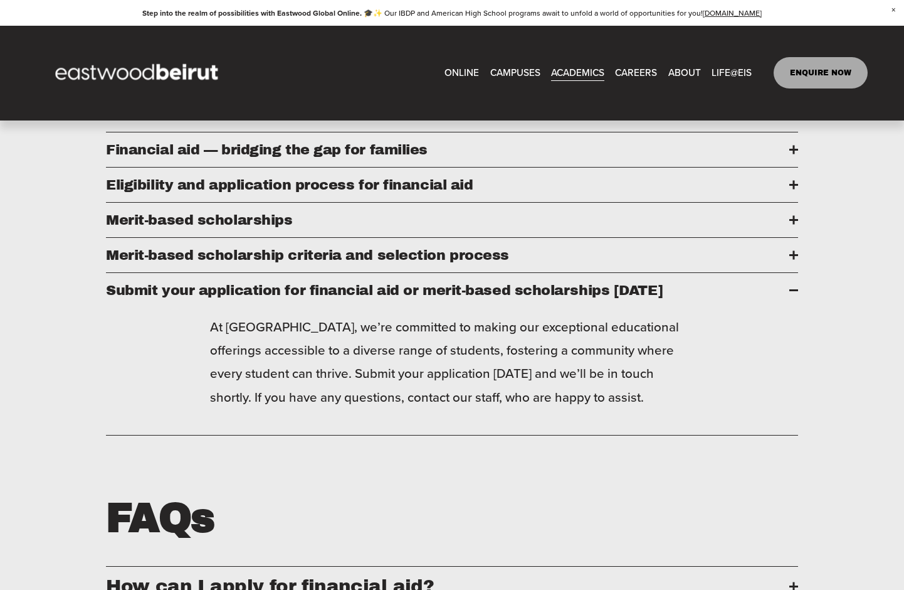
scroll to position [597, 0]
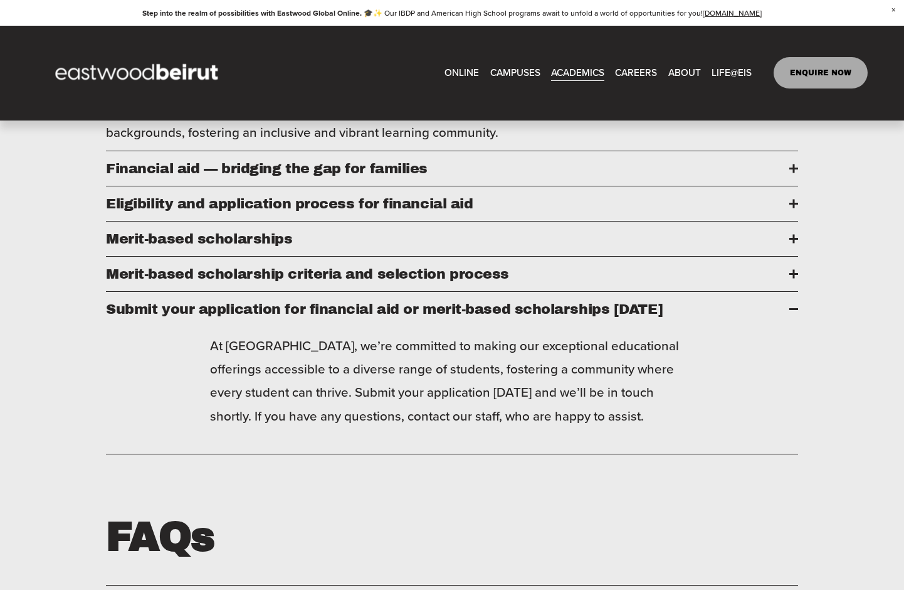
click at [793, 208] on div at bounding box center [794, 203] width 2 height 9
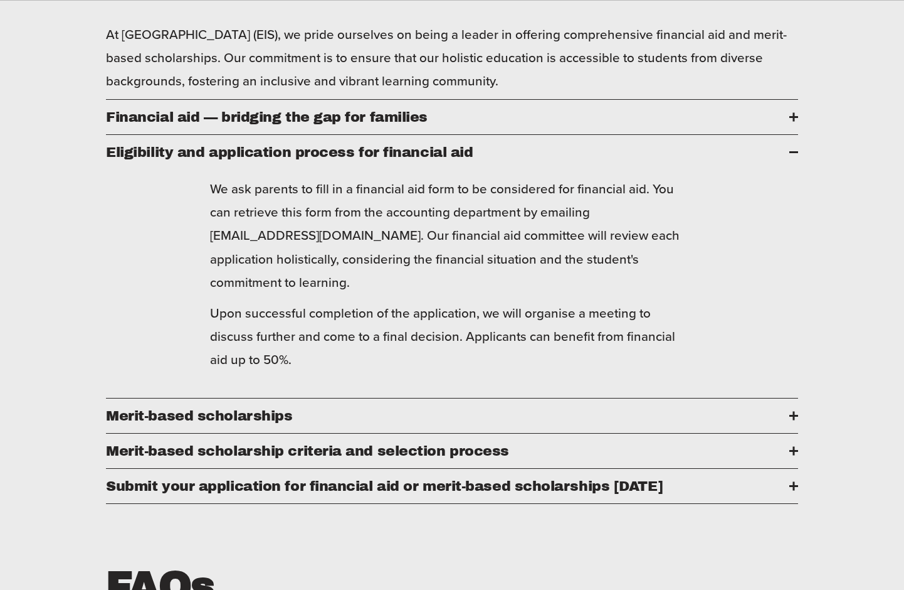
scroll to position [722, 0]
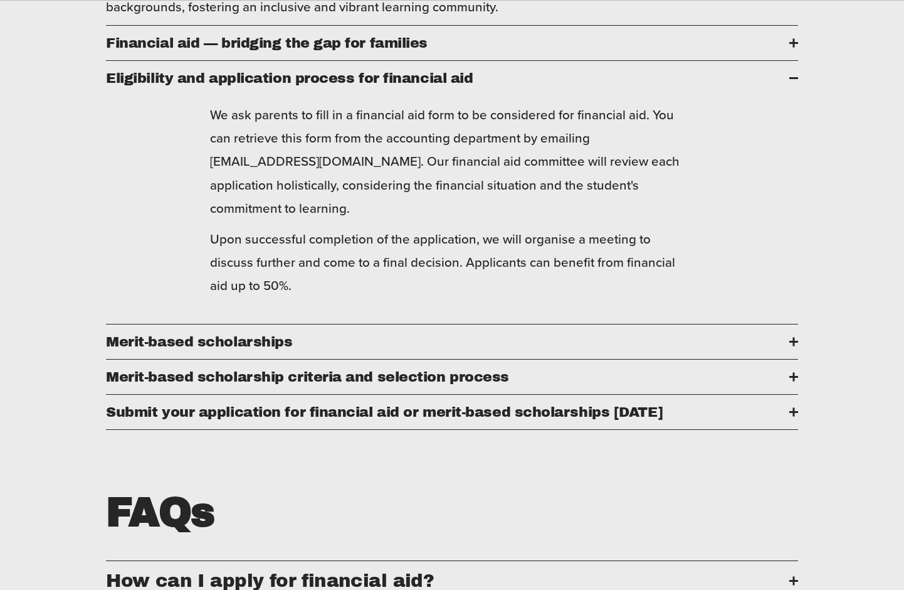
click at [795, 416] on div at bounding box center [794, 411] width 9 height 9
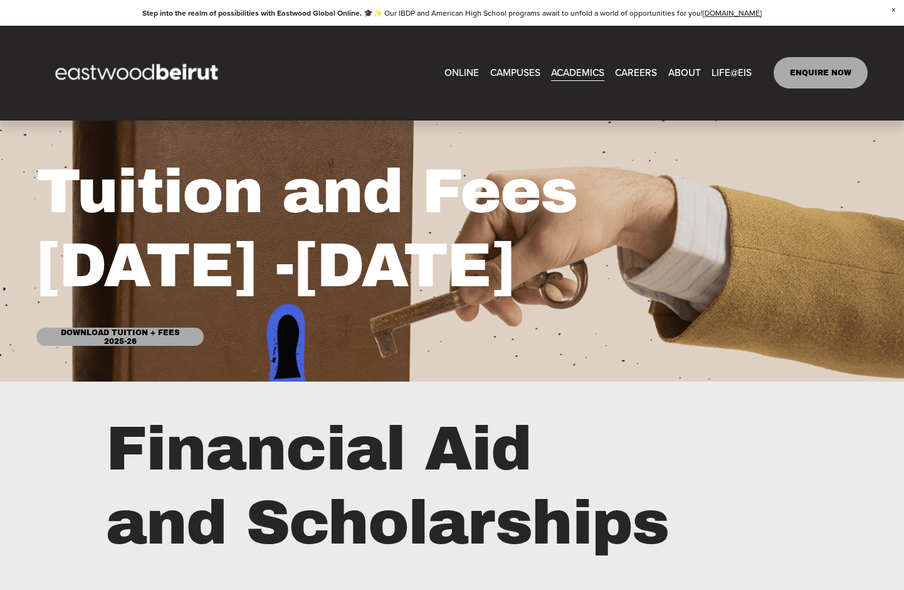
scroll to position [0, 0]
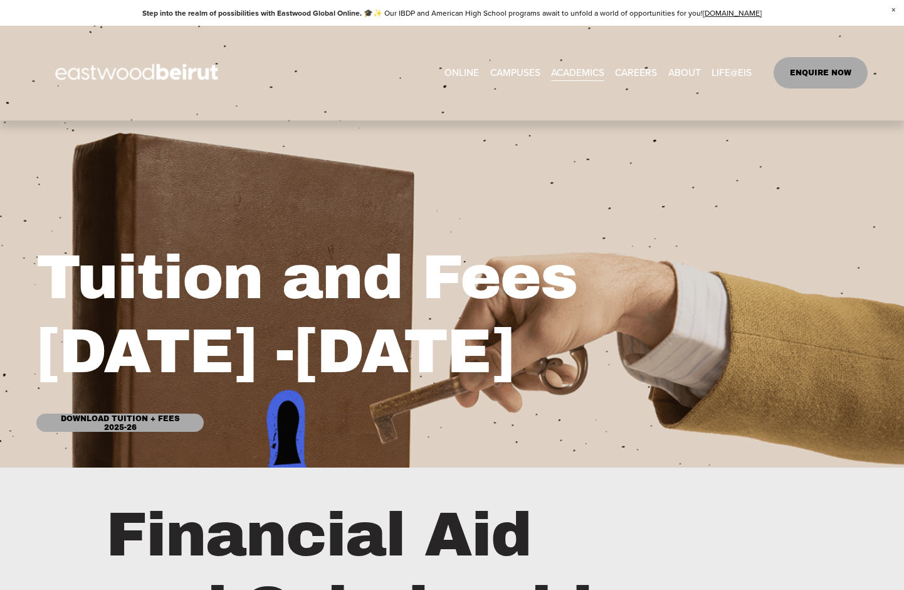
click at [0, 0] on span "Tuition & Financial Aid" at bounding box center [0, 0] width 0 height 0
click at [127, 423] on link "Download Tuition + Fees 2025-26" at bounding box center [120, 422] width 168 height 18
click at [512, 73] on span "CAMPUSES" at bounding box center [515, 73] width 50 height 18
click at [507, 71] on span "CAMPUSES" at bounding box center [515, 73] width 50 height 18
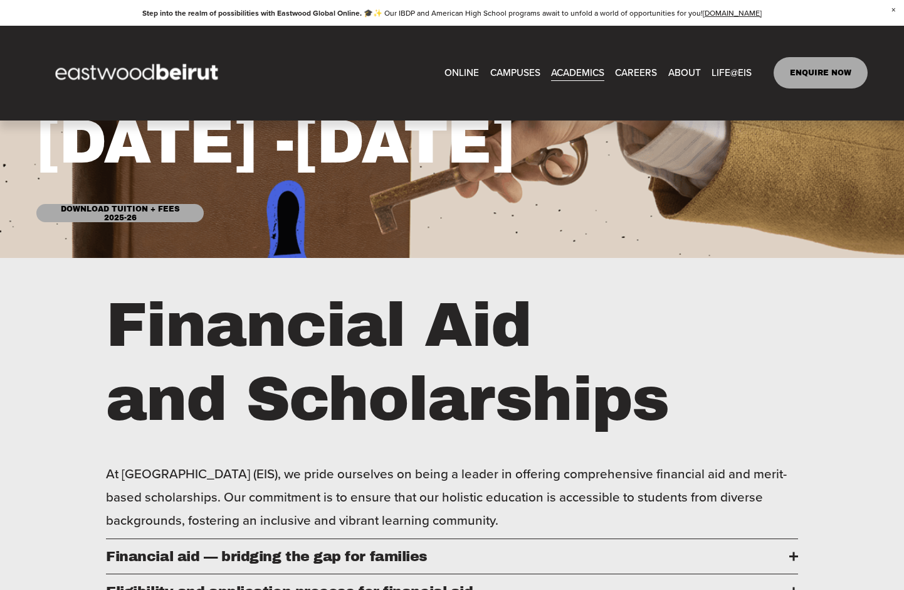
scroll to position [314, 0]
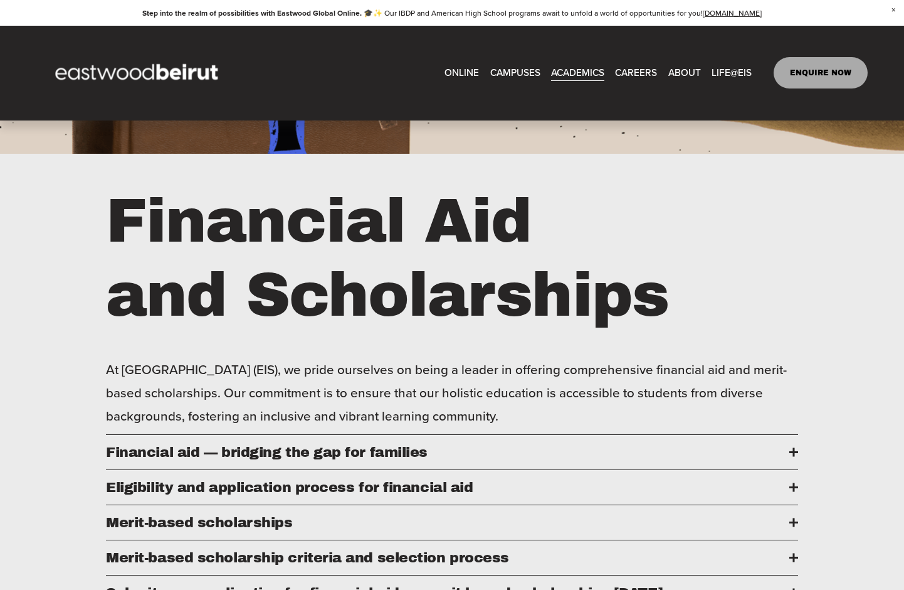
click at [0, 0] on link "EASTWOOD COLLEGE KAFARSHIMA" at bounding box center [0, 0] width 0 height 0
